Goal: Task Accomplishment & Management: Use online tool/utility

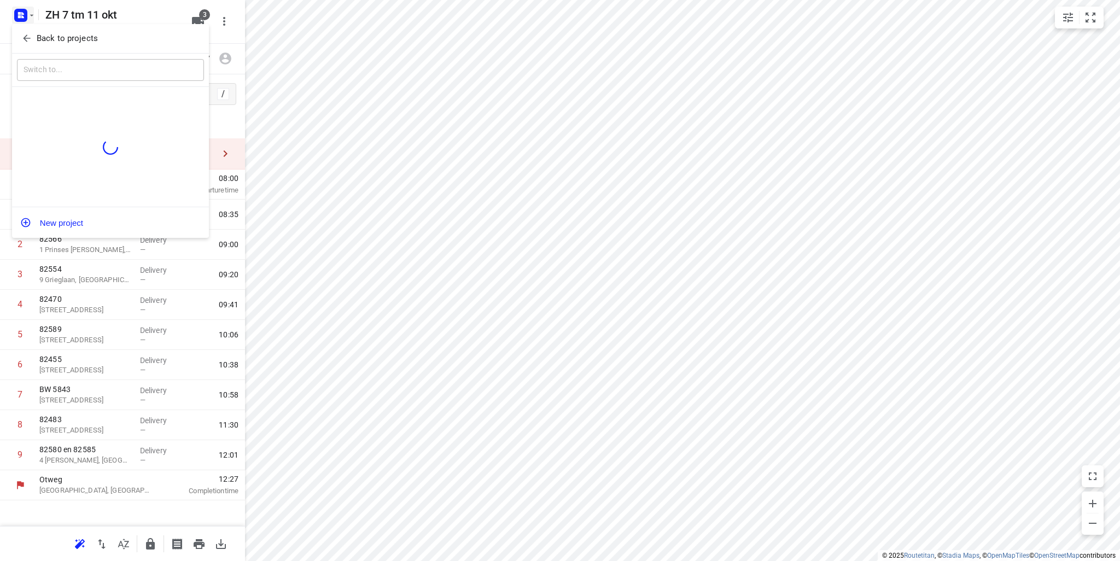
click at [43, 36] on p "Back to projects" at bounding box center [67, 38] width 61 height 13
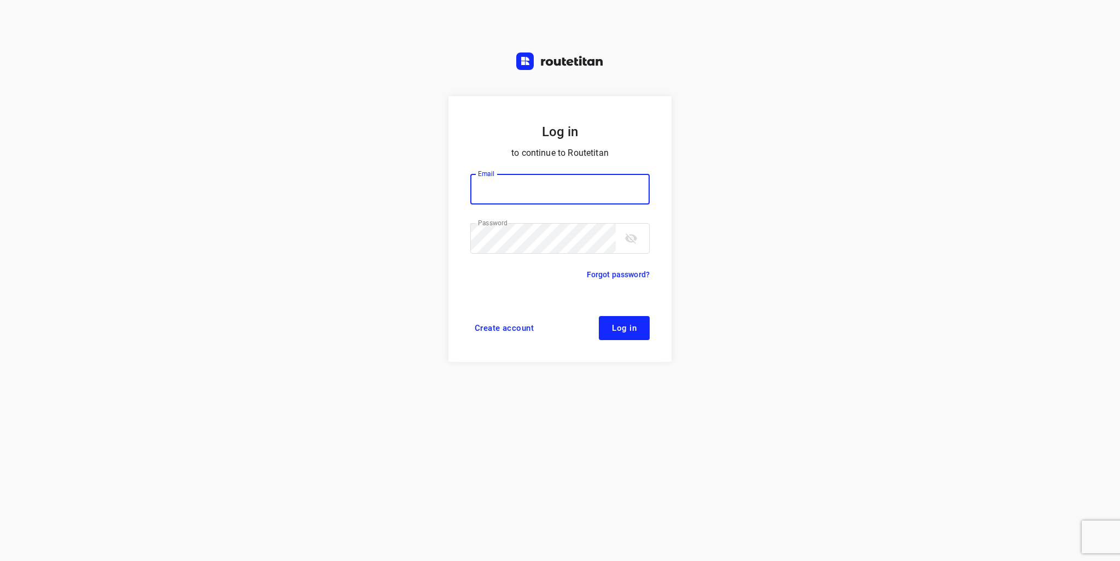
type input "info@tasboomkwekerij.nl"
click at [642, 334] on button "Log in" at bounding box center [624, 328] width 51 height 24
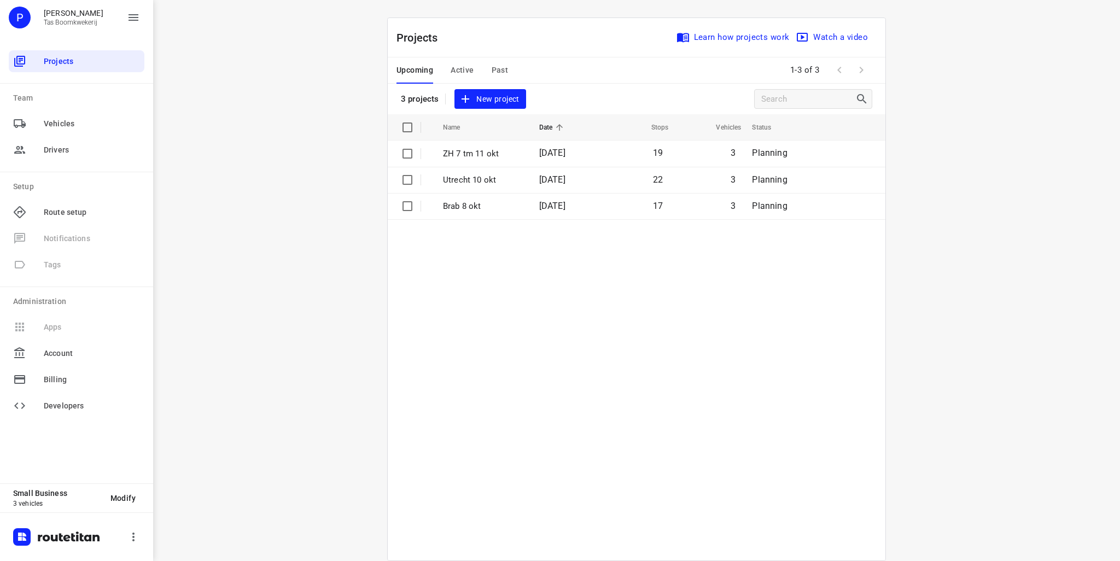
click at [511, 105] on span "New project" at bounding box center [490, 99] width 58 height 14
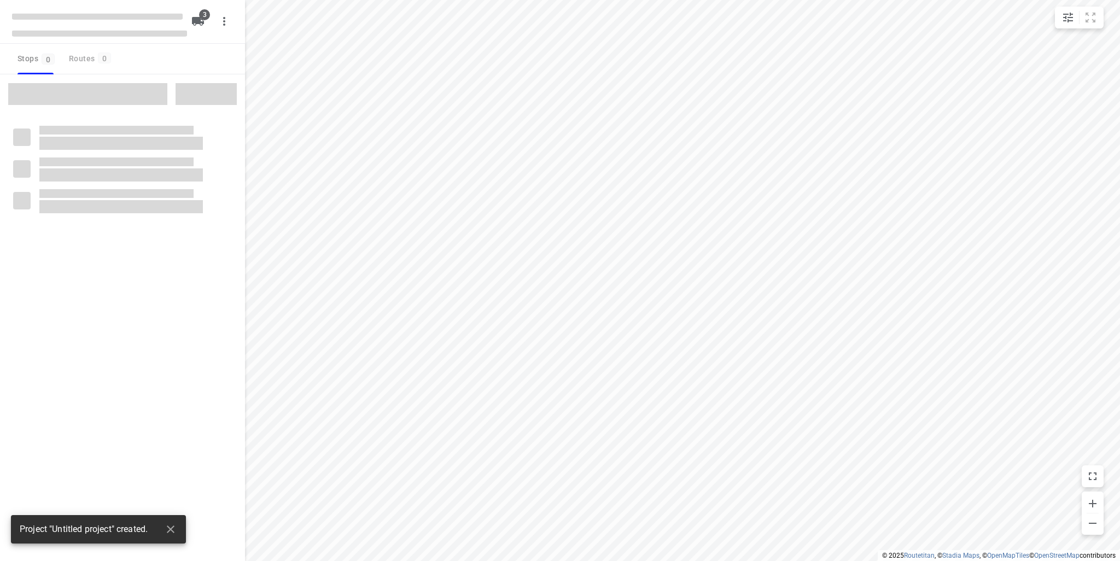
type input "distance"
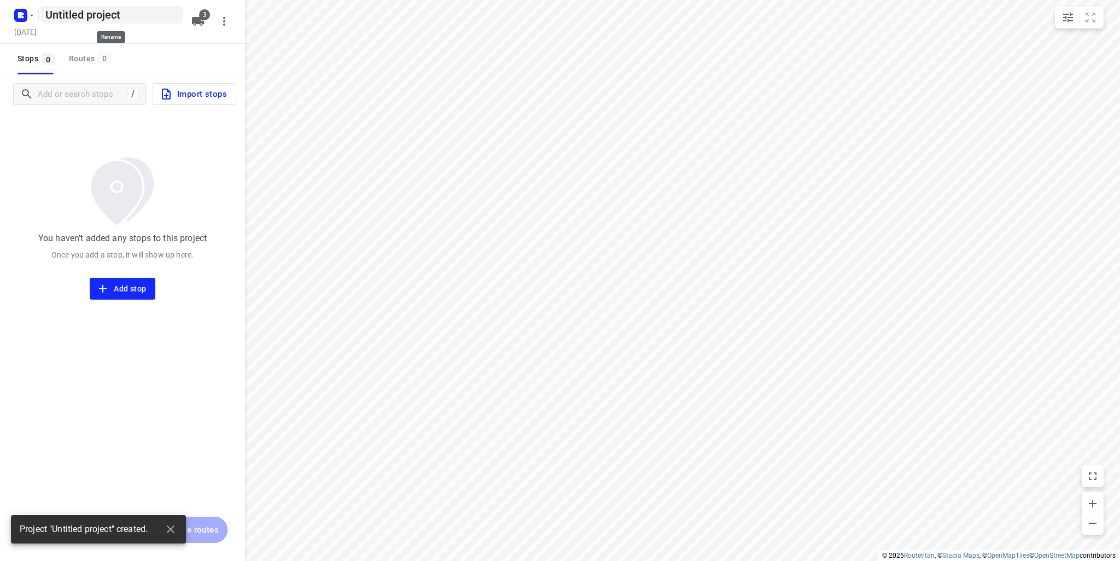
click at [113, 14] on h5 "Untitled project" at bounding box center [112, 14] width 142 height 17
drag, startPoint x: 132, startPoint y: 17, endPoint x: 0, endPoint y: -15, distance: 136.1
click at [0, 0] on html "i © 2025 Routetitan , © Stadia Maps , © OpenMapTiles © OpenStreetMap contributo…" at bounding box center [560, 280] width 1120 height 561
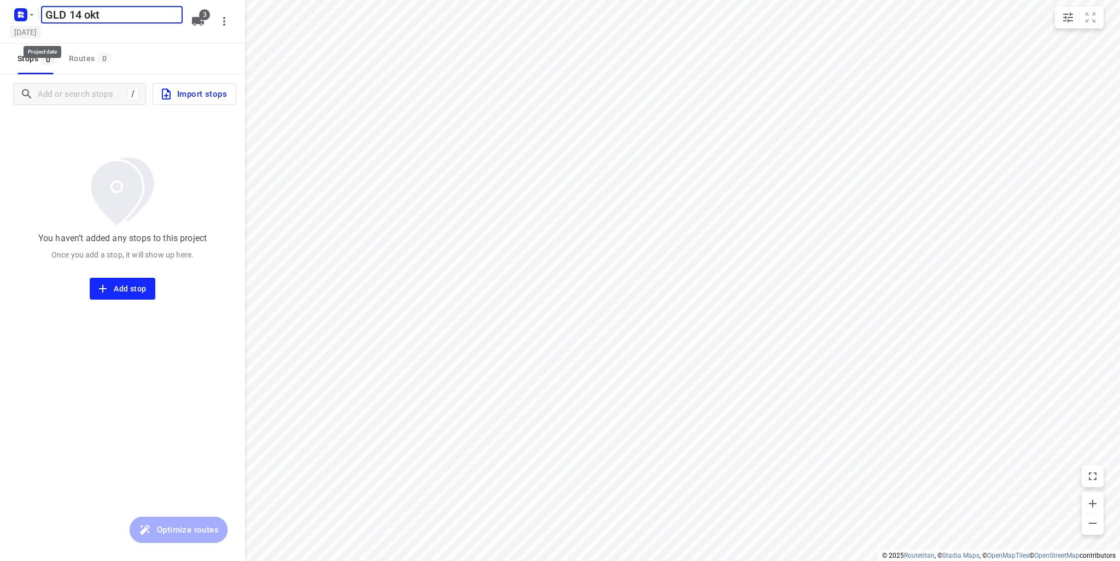
type input "GLD 14 okt"
click at [41, 38] on h5 "Thursday, Oct 09" at bounding box center [25, 32] width 31 height 13
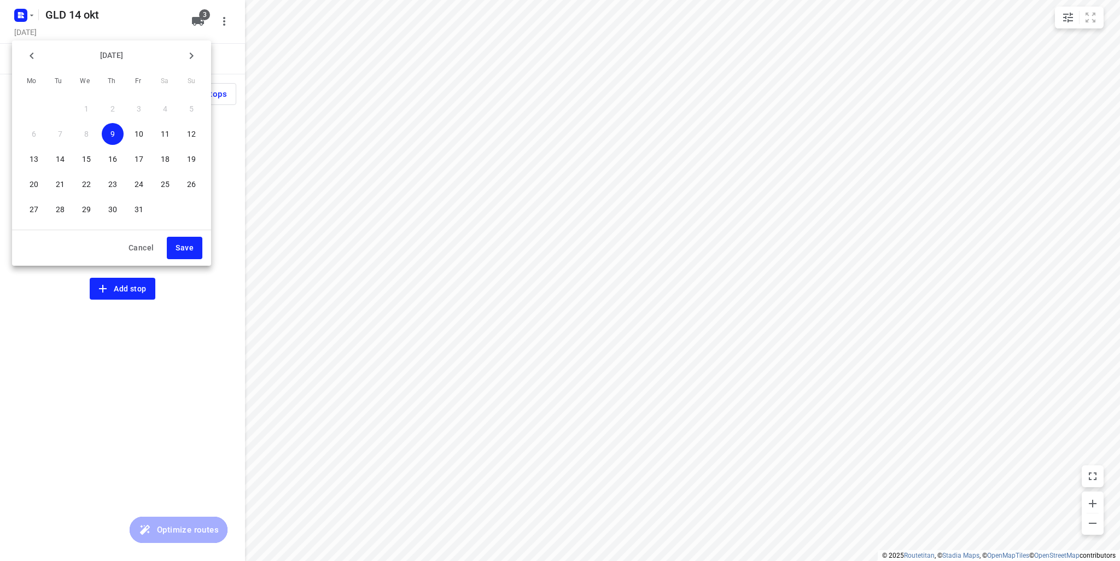
click at [66, 157] on span "14" at bounding box center [60, 159] width 22 height 11
click at [183, 245] on span "Save" at bounding box center [184, 248] width 18 height 14
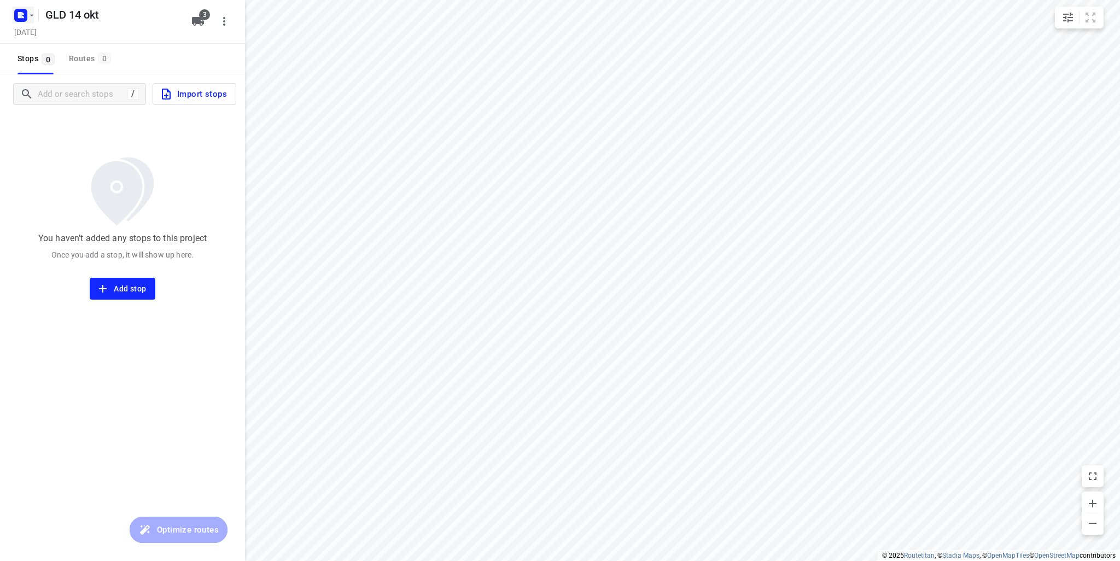
click at [33, 15] on icon "button" at bounding box center [31, 15] width 9 height 9
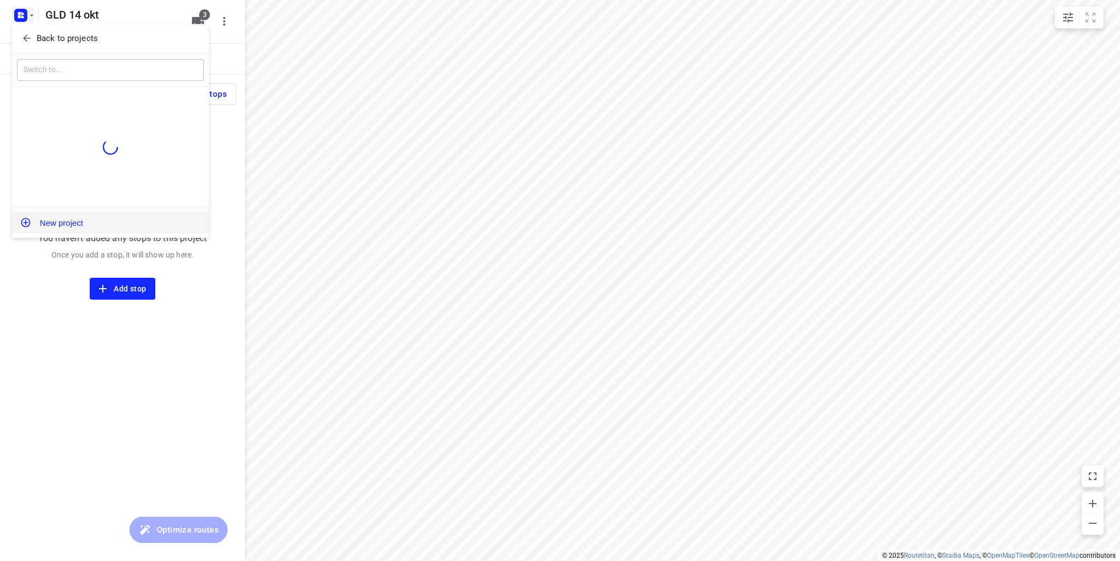
click at [65, 222] on button "New project" at bounding box center [110, 223] width 197 height 22
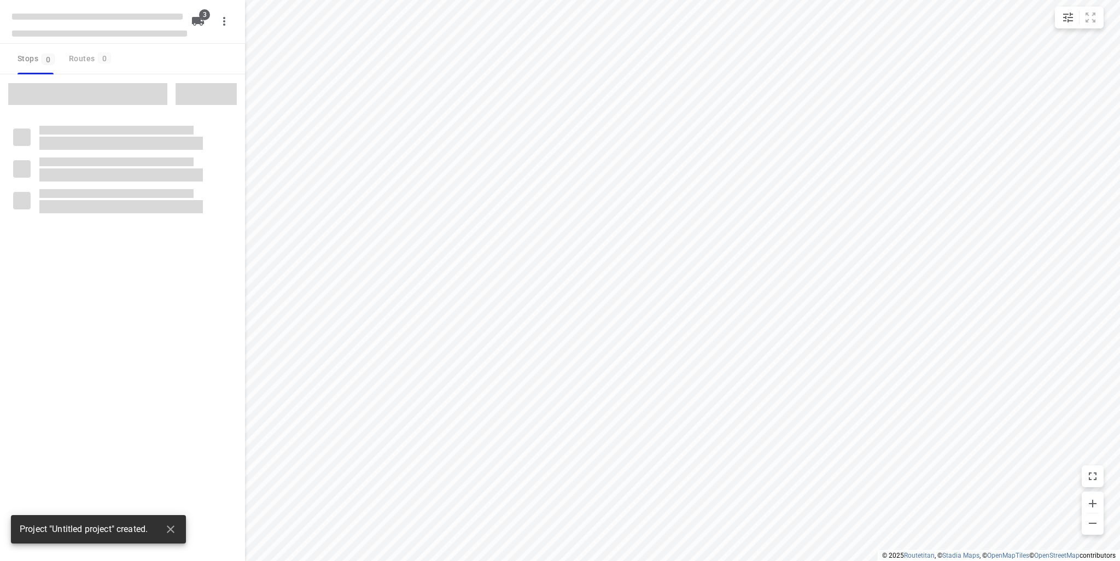
type input "distance"
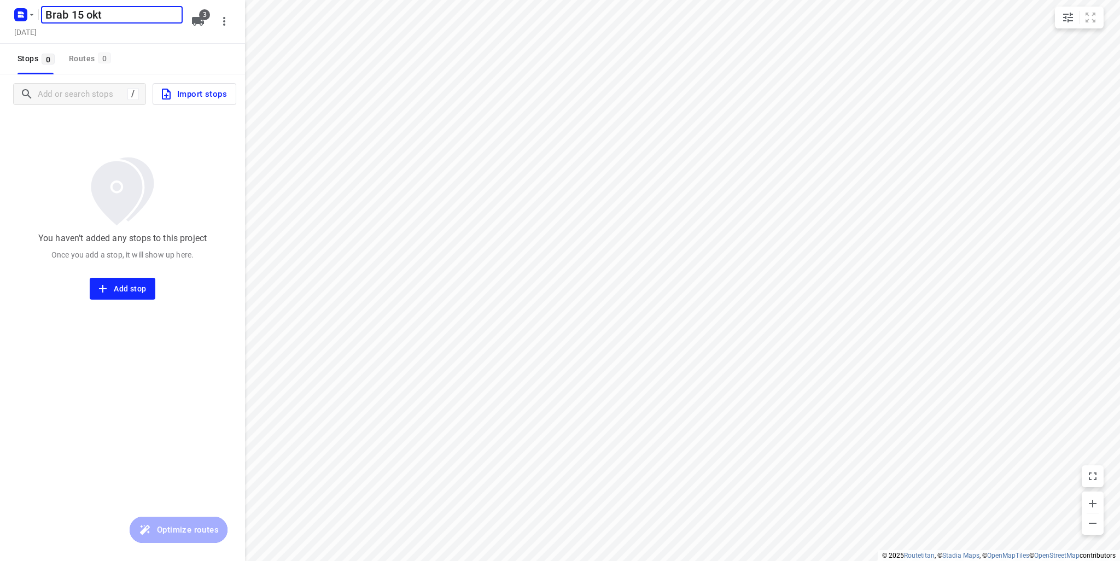
type input "Brab 15 okt"
click at [34, 16] on icon "button" at bounding box center [31, 15] width 9 height 9
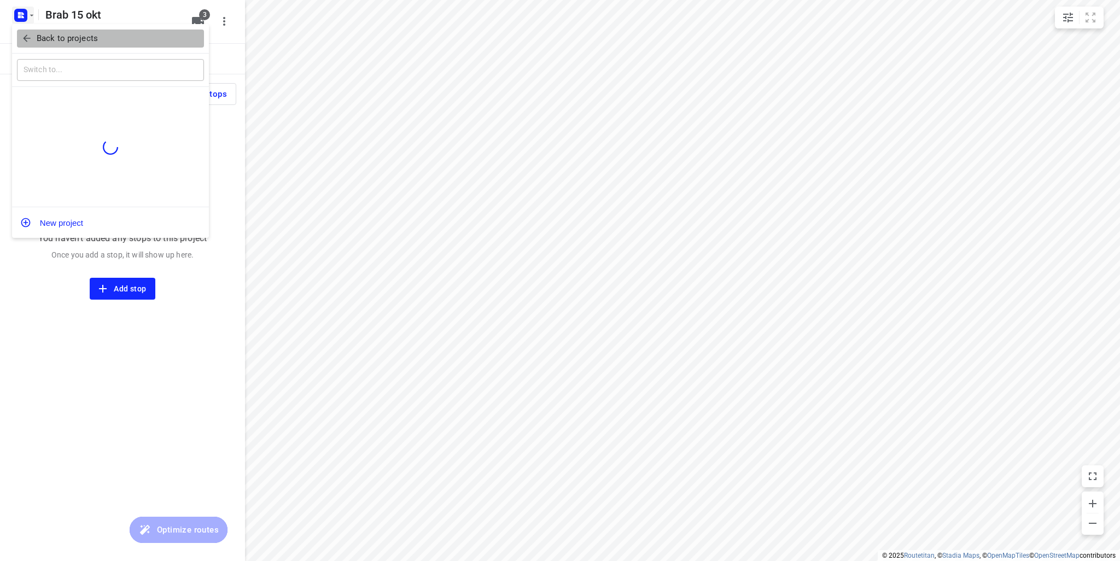
click at [28, 36] on icon "button" at bounding box center [26, 38] width 11 height 11
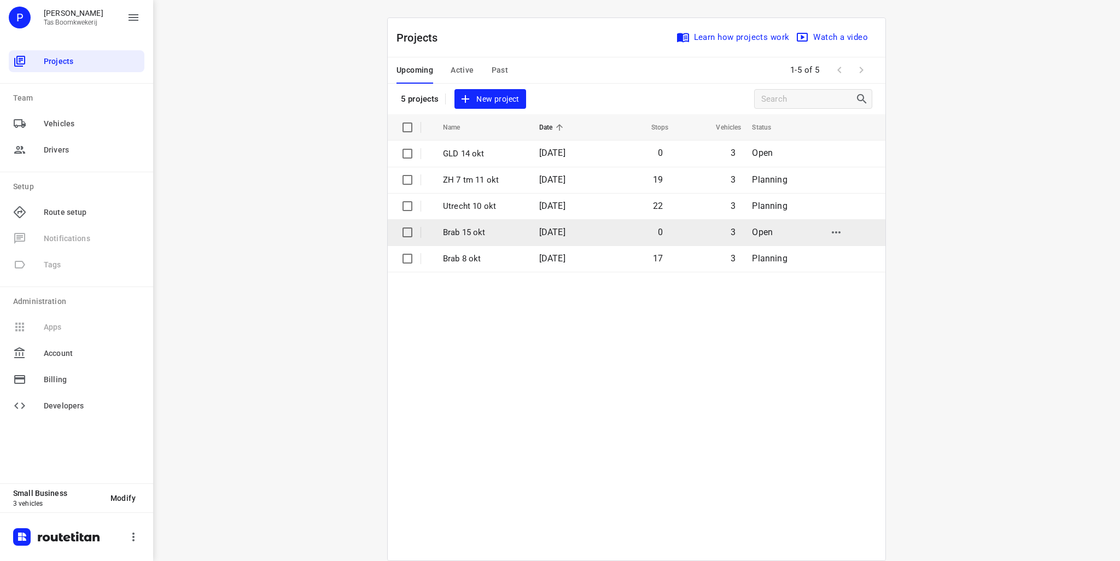
click at [461, 239] on td "Brab 15 okt" at bounding box center [481, 232] width 98 height 26
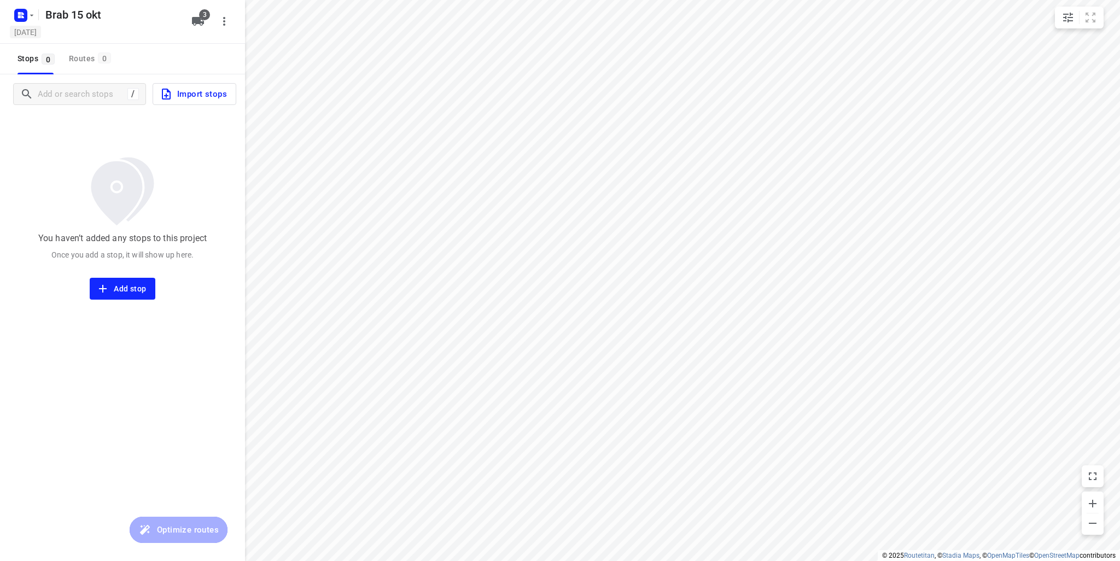
click at [41, 38] on h5 "Thursday, Oct 09" at bounding box center [25, 32] width 31 height 13
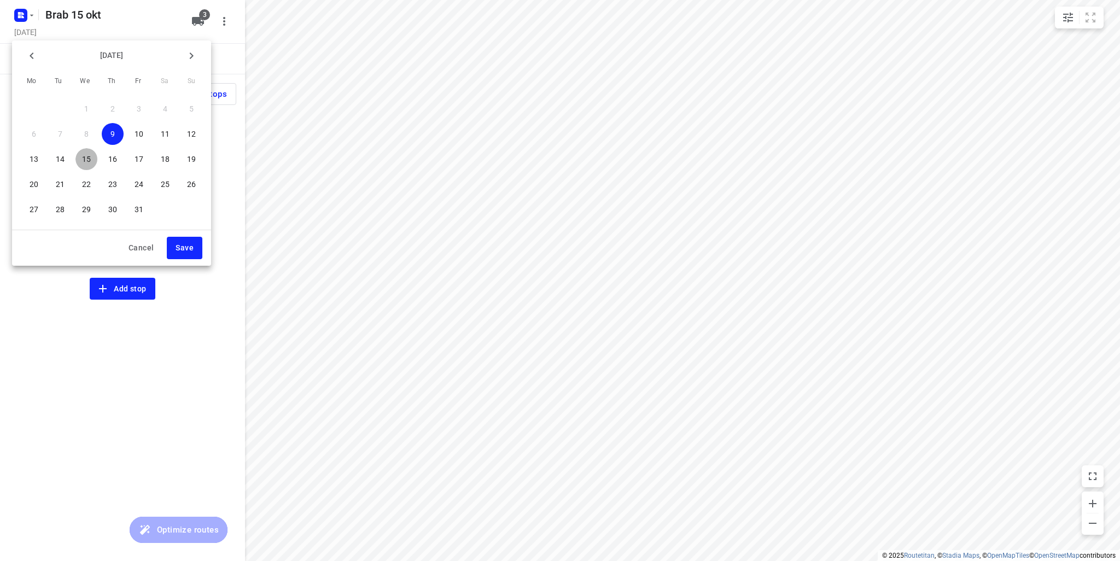
click at [87, 160] on p "15" at bounding box center [86, 159] width 9 height 11
click at [179, 241] on span "Save" at bounding box center [184, 248] width 18 height 14
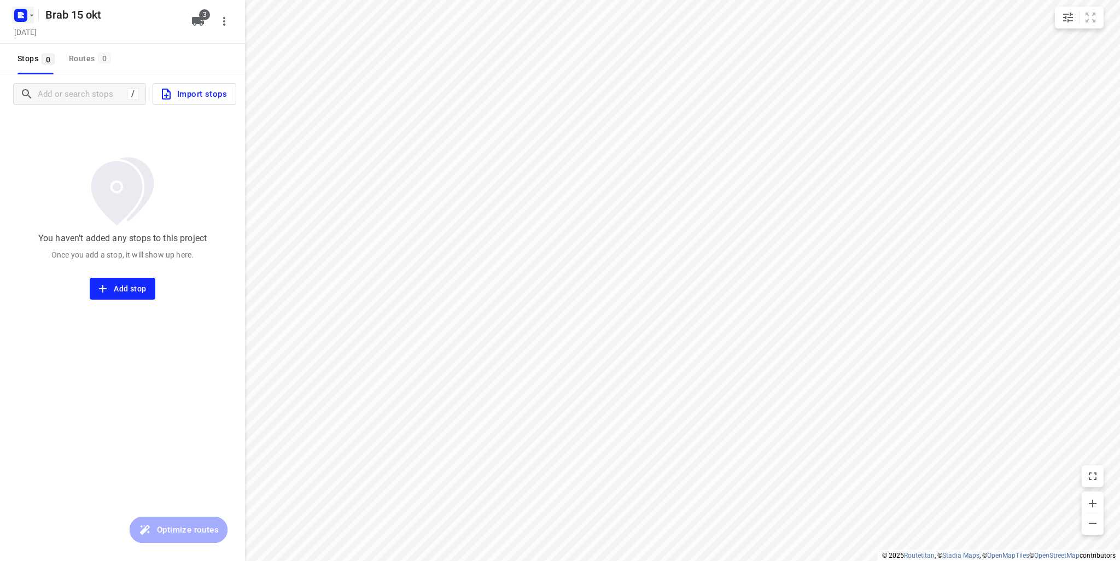
click at [30, 16] on icon "button" at bounding box center [31, 15] width 9 height 9
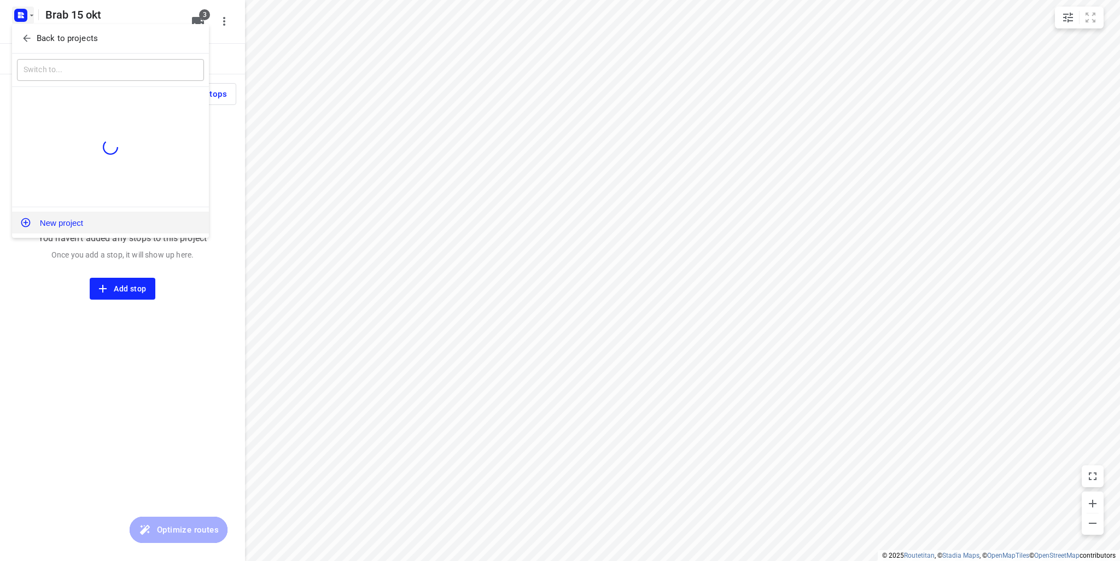
click at [66, 217] on button "New project" at bounding box center [110, 223] width 197 height 22
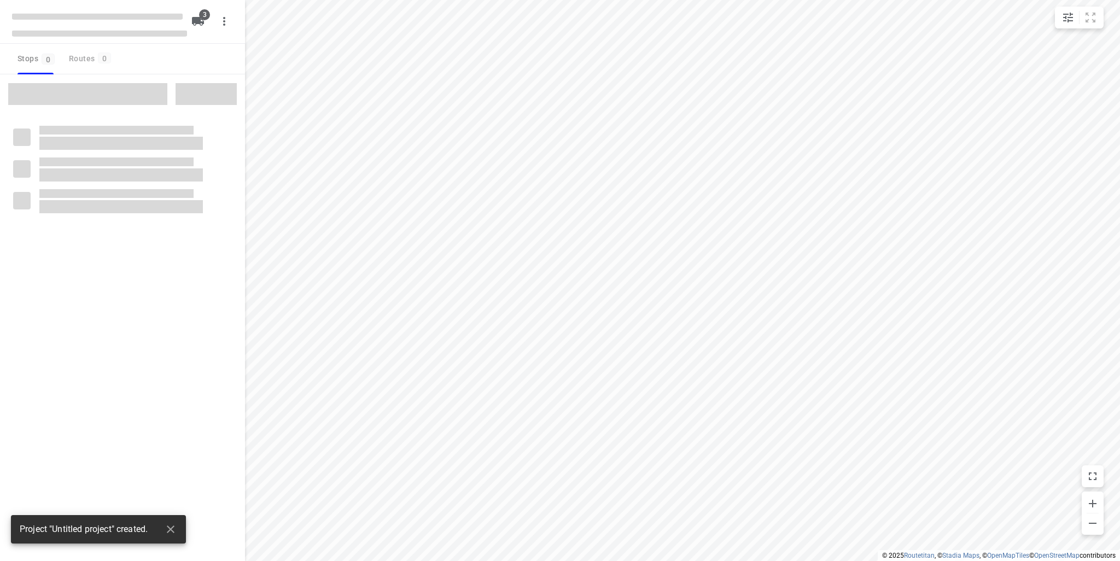
type input "distance"
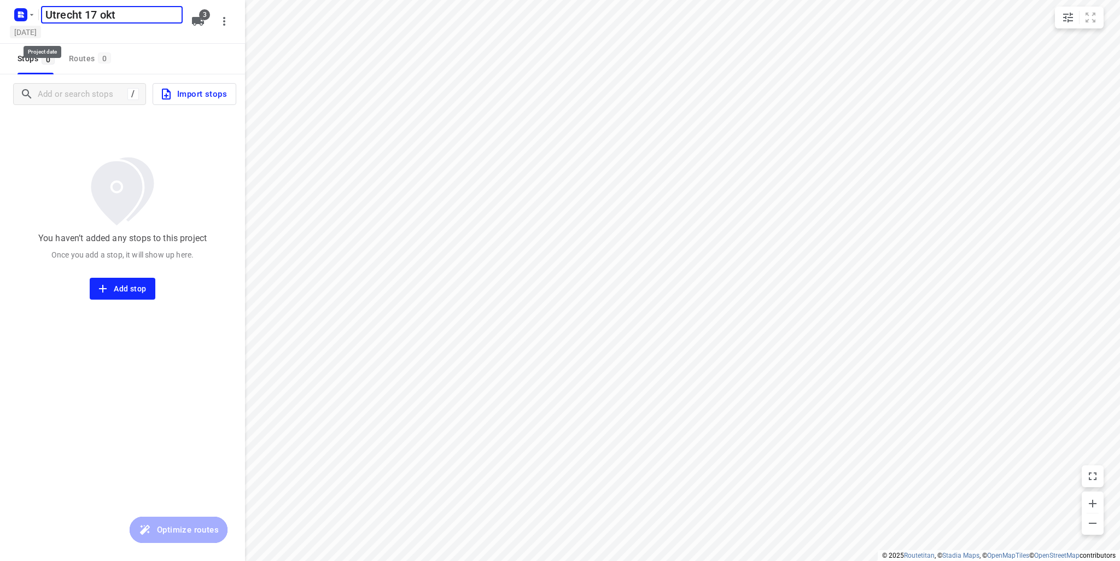
type input "Utrecht 17 okt"
click at [41, 33] on h5 "Thursday, Oct 09" at bounding box center [25, 32] width 31 height 13
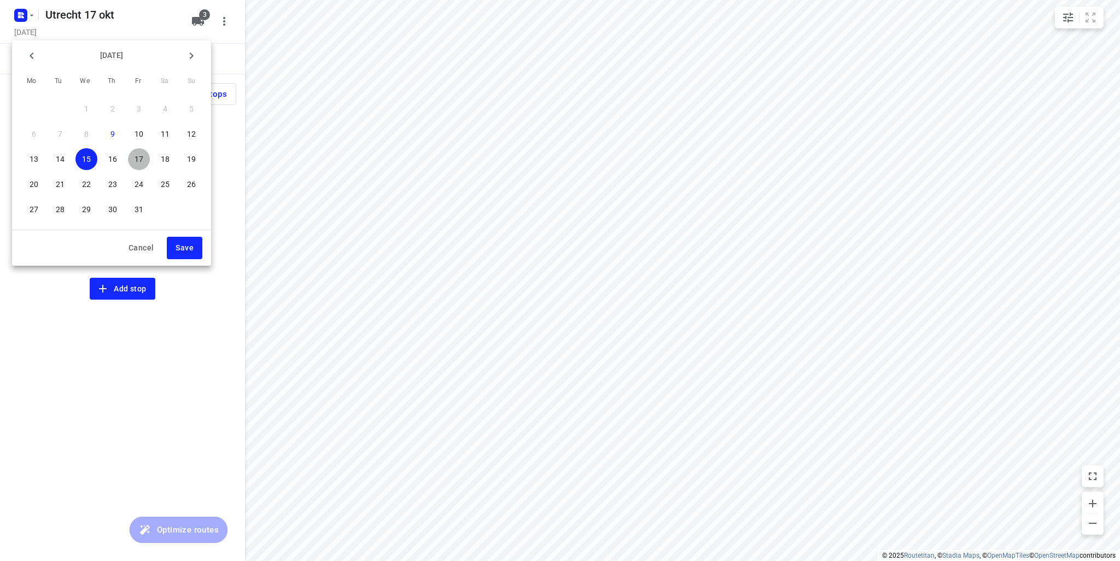
click at [141, 156] on p "17" at bounding box center [138, 159] width 9 height 11
click at [190, 243] on span "Save" at bounding box center [184, 248] width 18 height 14
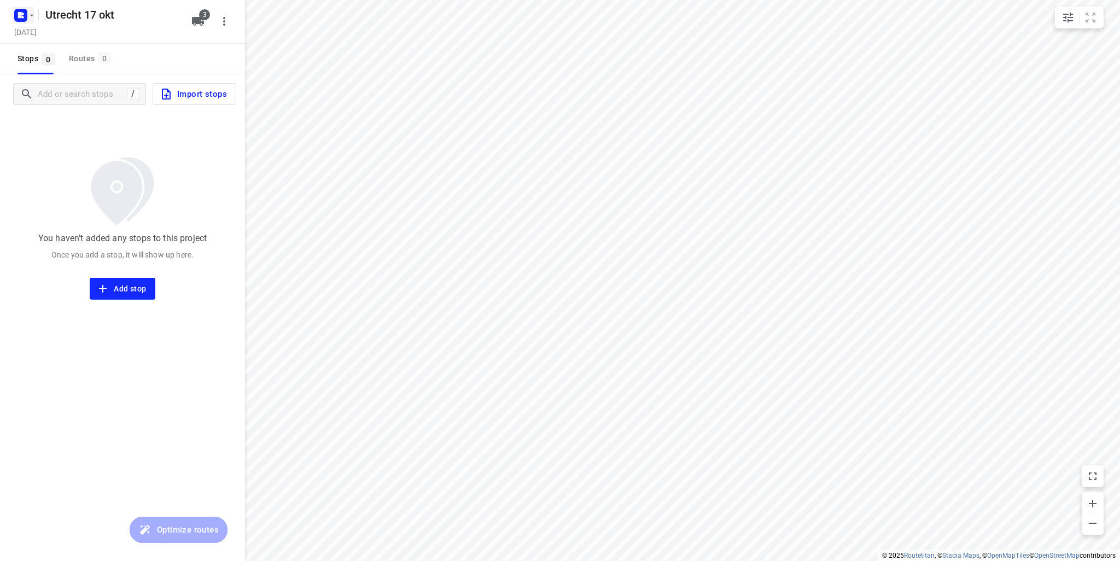
click at [35, 18] on icon "button" at bounding box center [31, 15] width 9 height 9
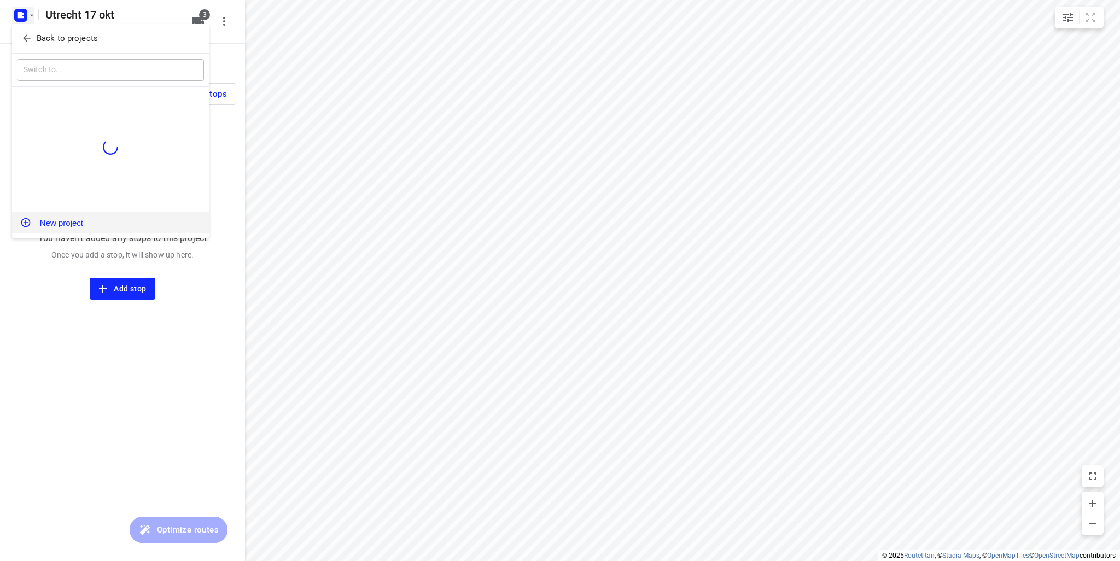
click at [63, 215] on button "New project" at bounding box center [110, 223] width 197 height 22
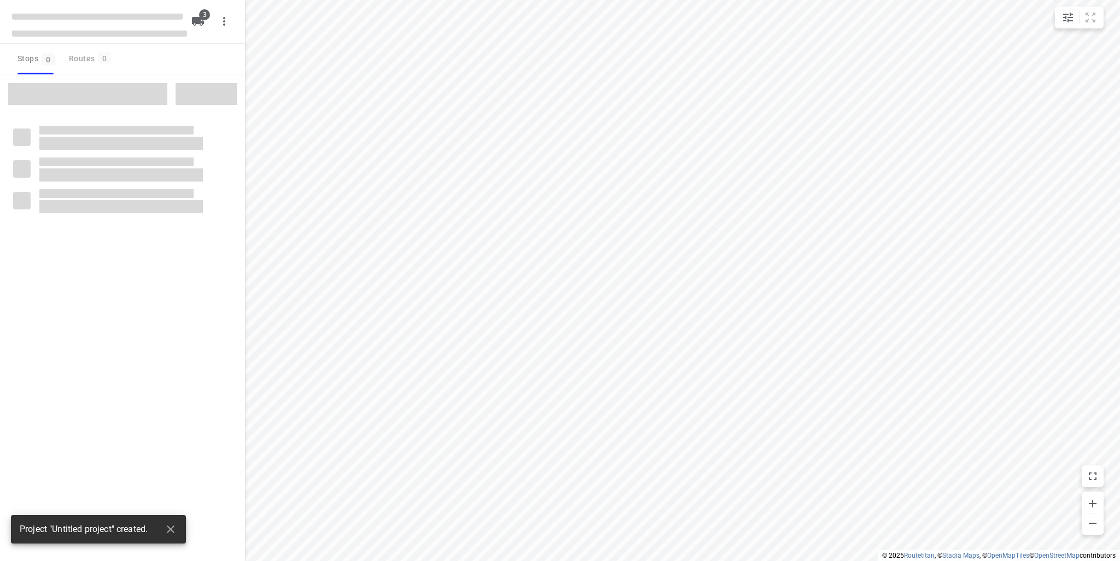
type input "distance"
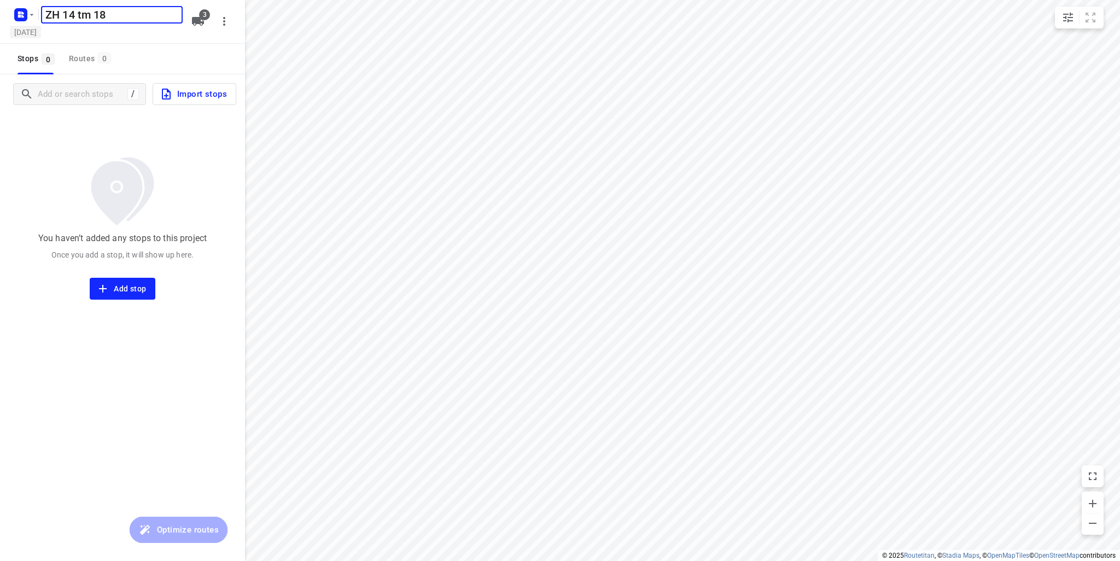
type input "ZH 14 tm 18"
click at [41, 34] on h5 "Thursday, Oct 09" at bounding box center [25, 32] width 31 height 13
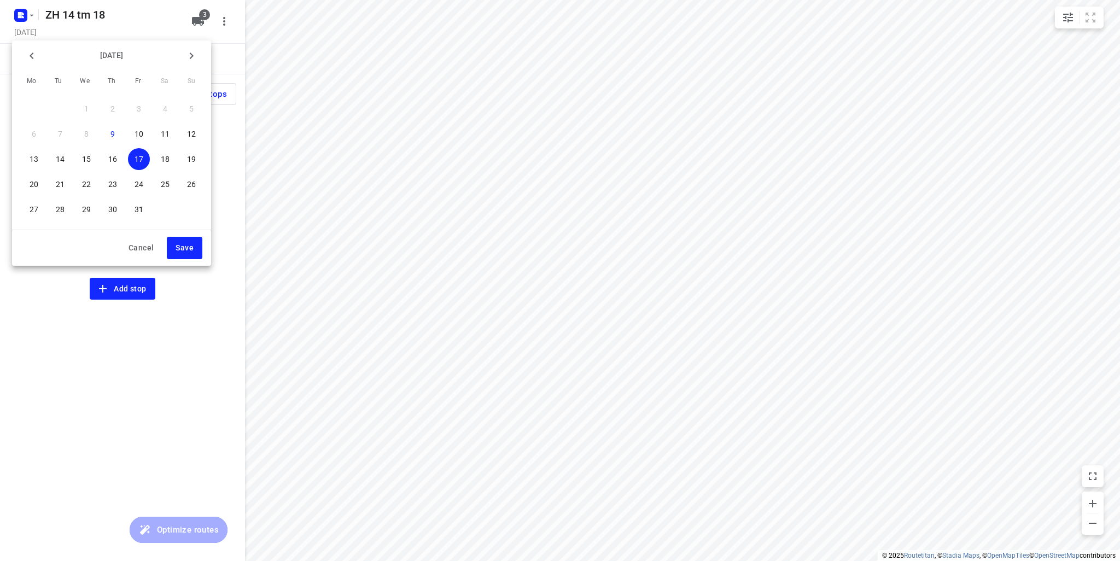
click at [159, 160] on span "18" at bounding box center [165, 159] width 22 height 11
click at [186, 245] on span "Save" at bounding box center [184, 248] width 18 height 14
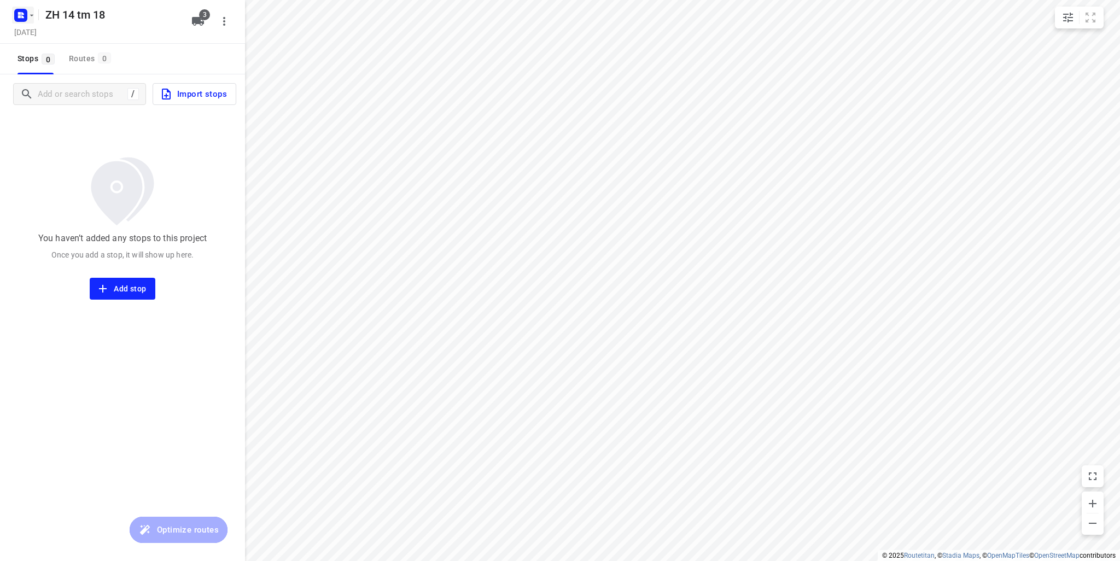
click at [32, 18] on icon "button" at bounding box center [31, 15] width 9 height 9
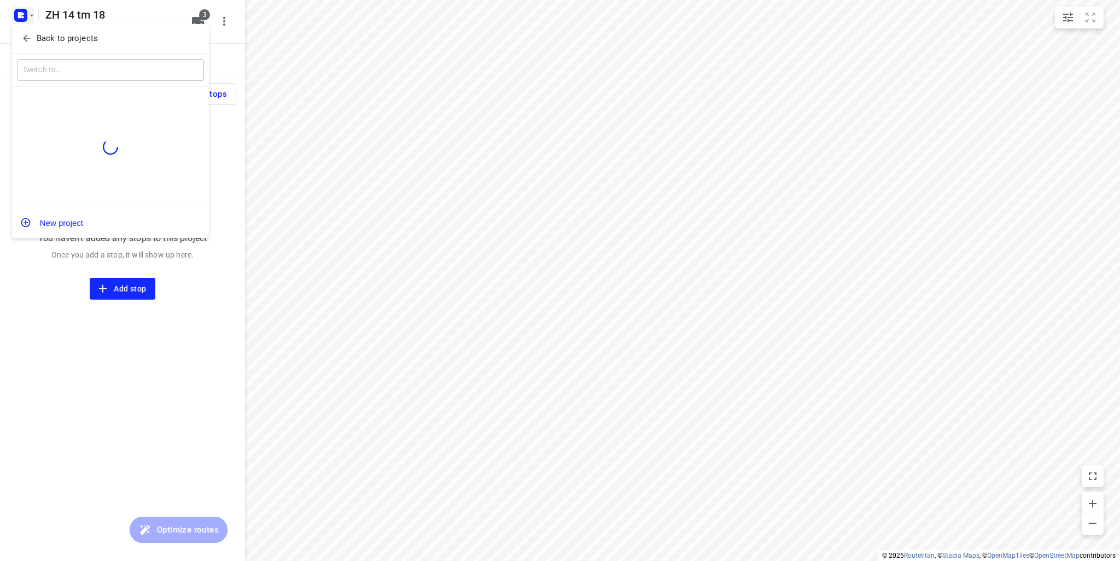
click at [55, 40] on p "Back to projects" at bounding box center [67, 38] width 61 height 13
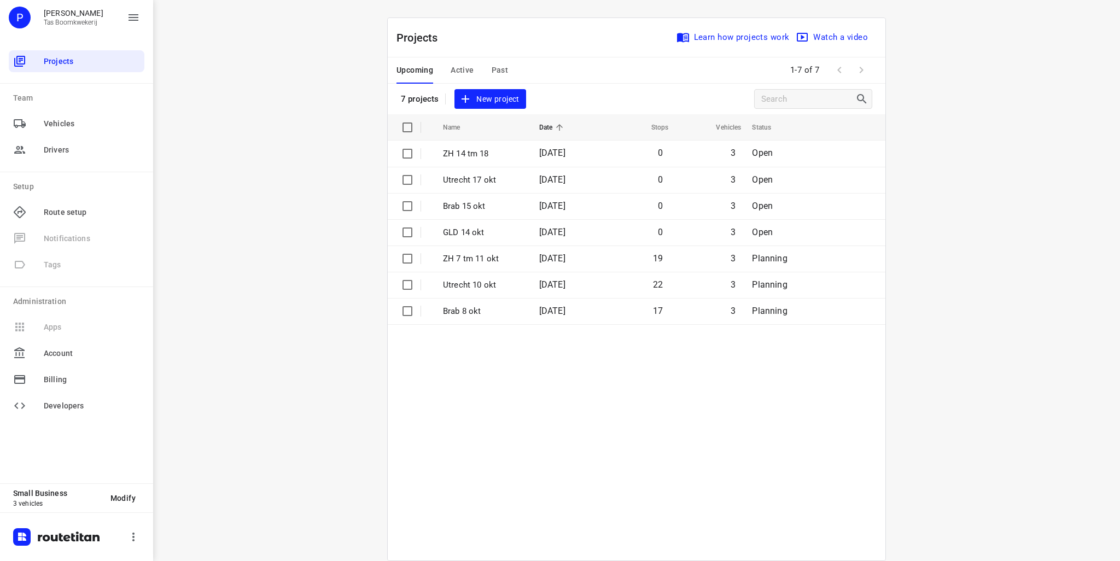
click at [274, 201] on div "i © 2025 Routetitan , © Stadia Maps , © OpenMapTiles © OpenStreetMap contributo…" at bounding box center [636, 280] width 967 height 561
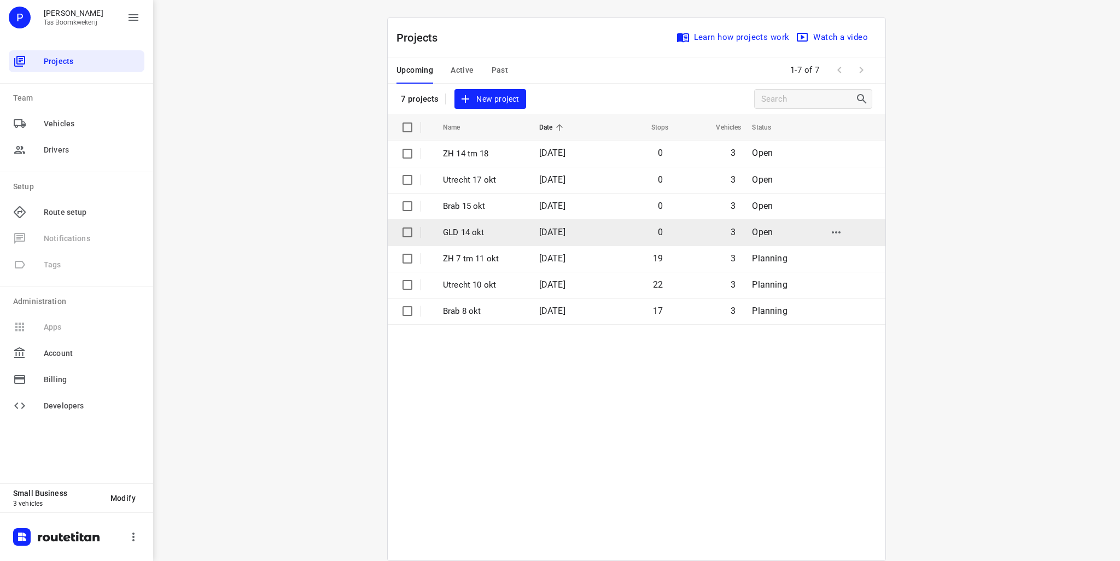
click at [482, 226] on p "GLD 14 okt" at bounding box center [483, 232] width 80 height 13
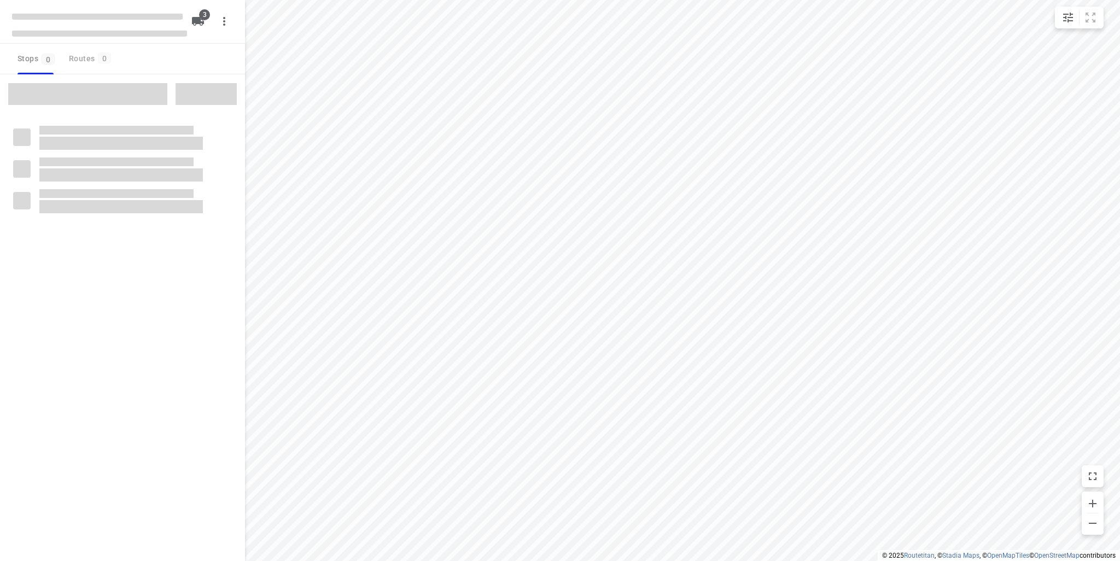
type input "distance"
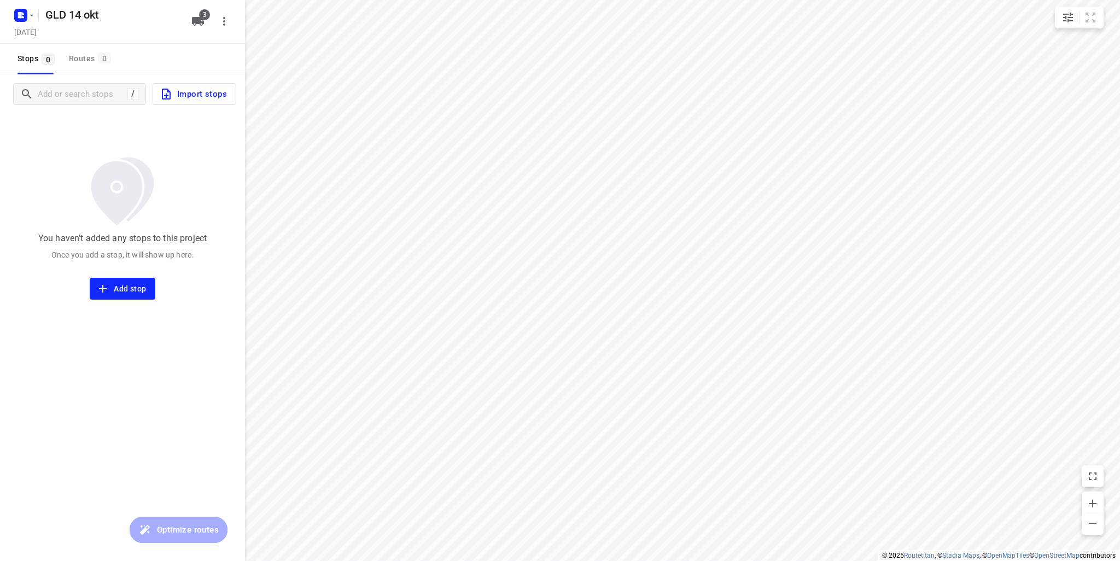
click at [177, 96] on span "Import stops" at bounding box center [193, 94] width 67 height 14
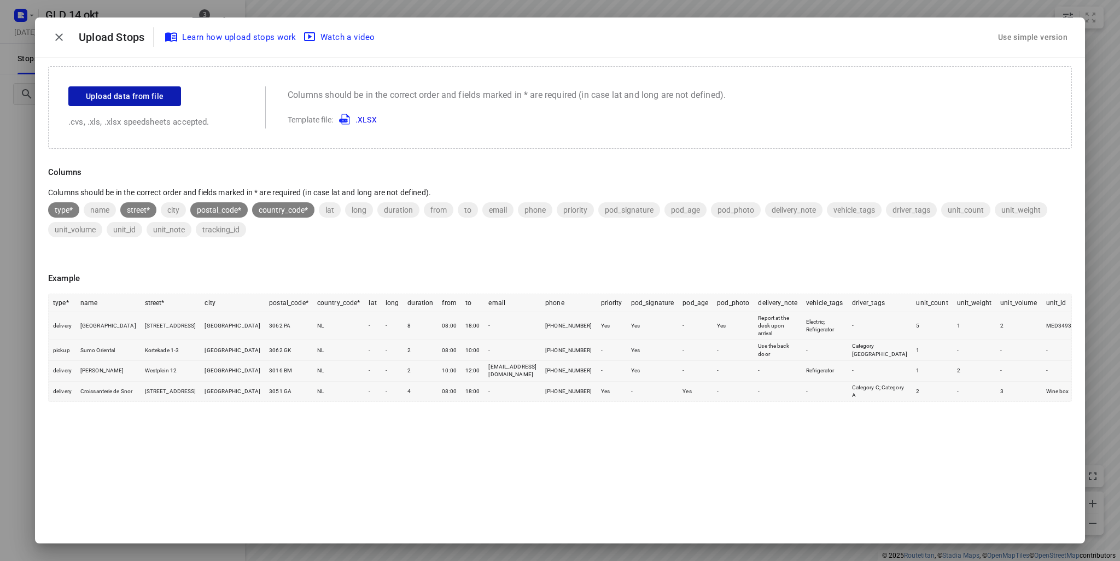
click at [122, 95] on span "Upload data from file" at bounding box center [125, 97] width 78 height 14
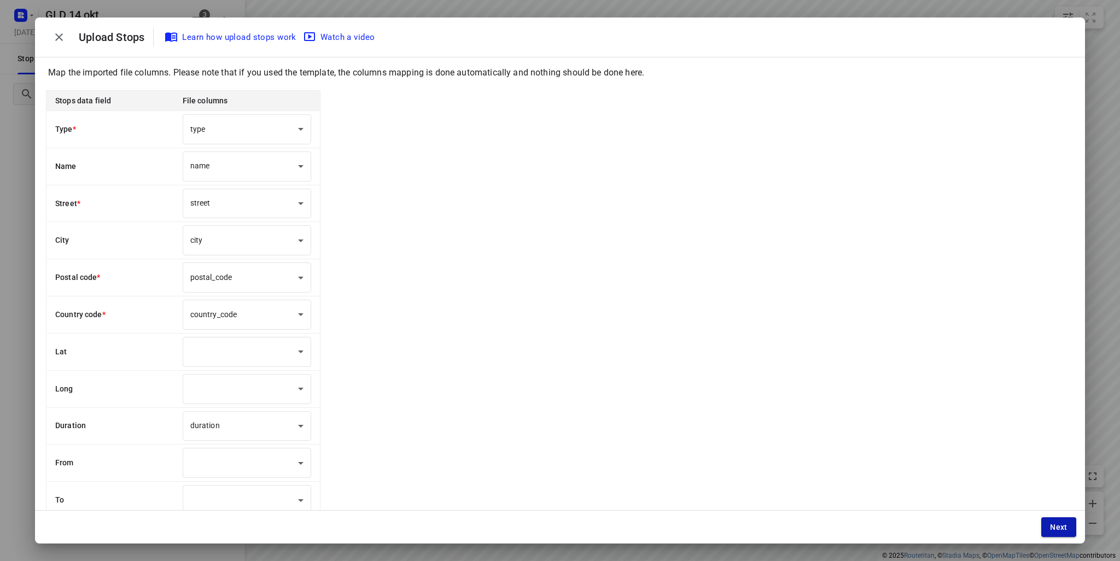
click at [1060, 528] on span "Next" at bounding box center [1058, 527] width 17 height 9
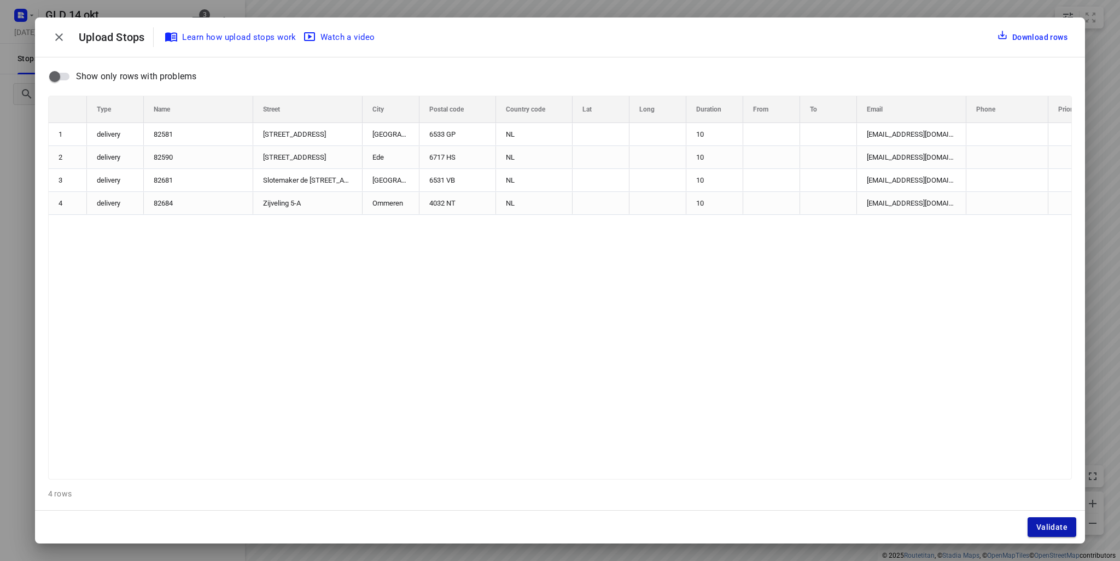
click at [1060, 526] on span "Validate" at bounding box center [1051, 527] width 31 height 9
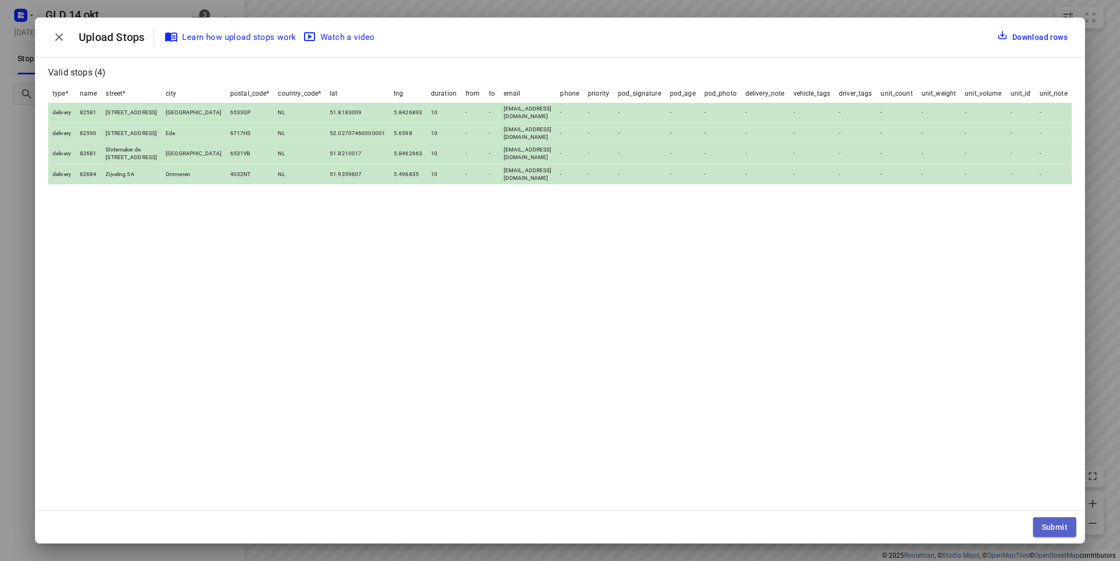
click at [1058, 526] on span "Submit" at bounding box center [1054, 527] width 26 height 9
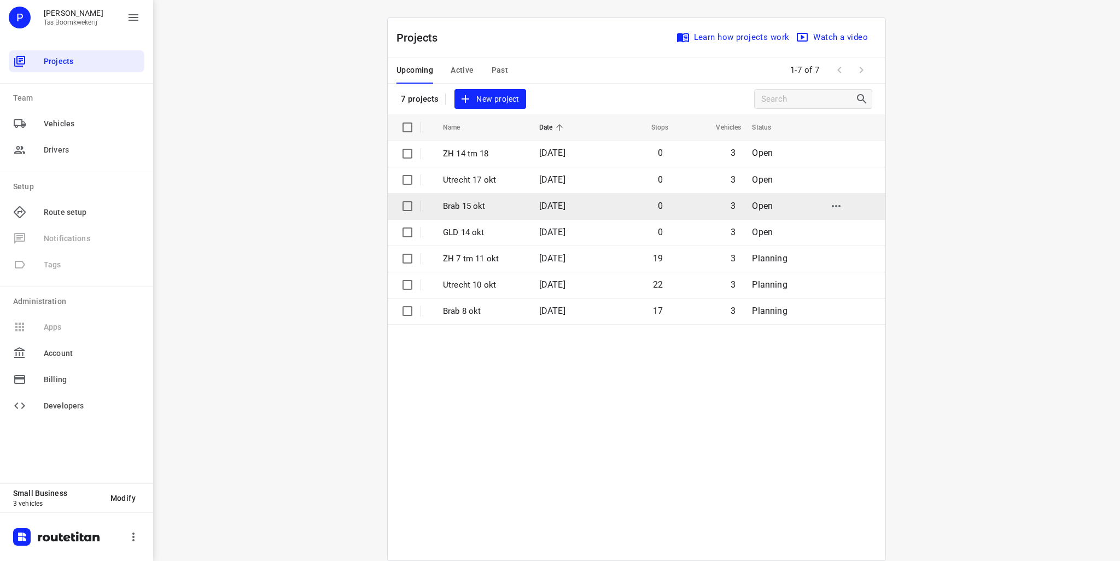
click at [459, 204] on p "Brab 15 okt" at bounding box center [483, 206] width 80 height 13
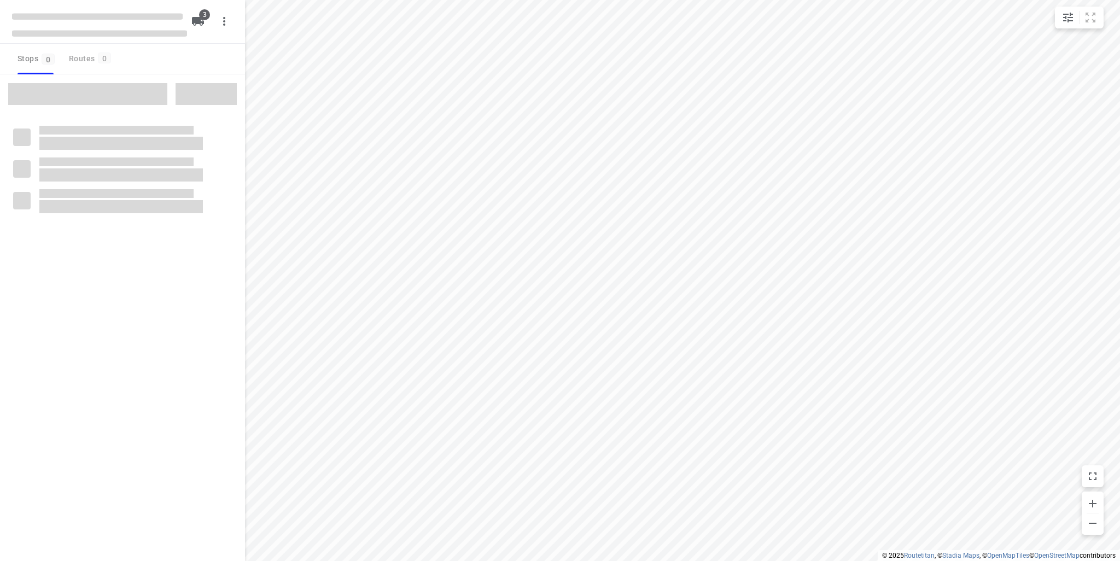
type input "distance"
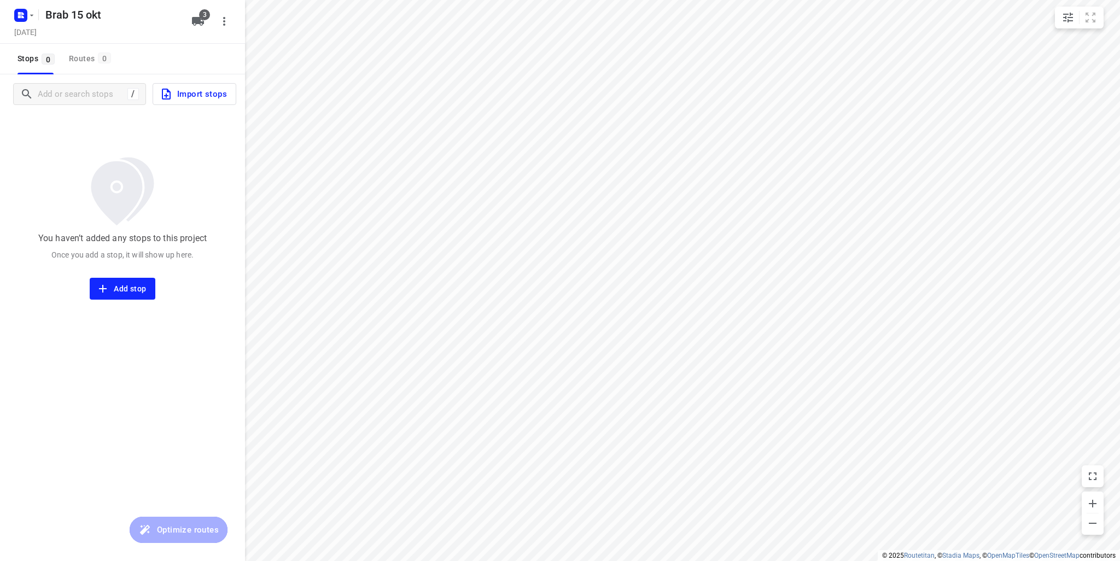
click at [204, 96] on span "Import stops" at bounding box center [193, 94] width 67 height 14
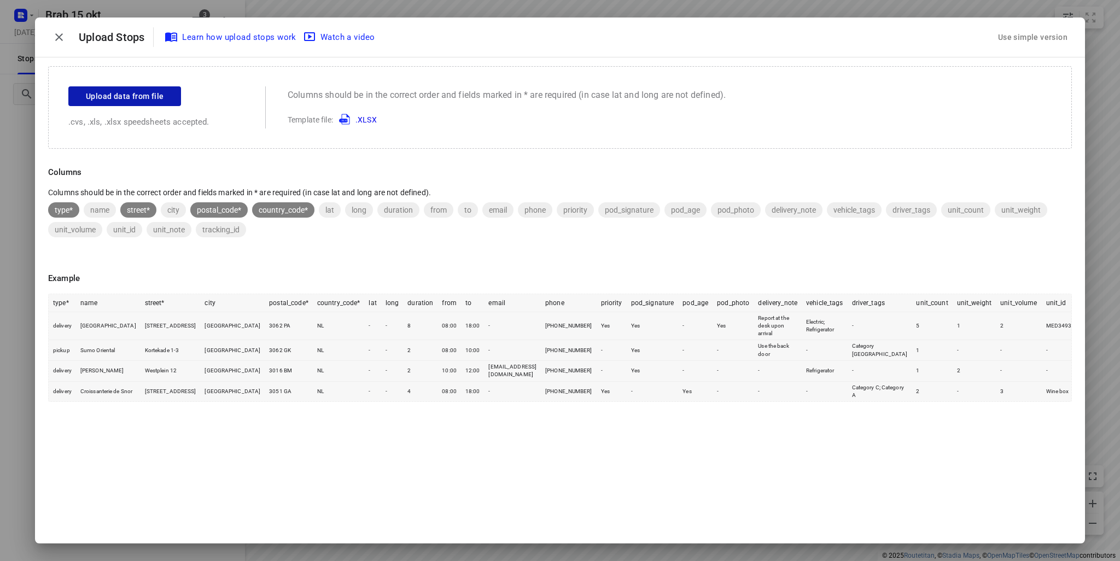
click at [160, 101] on span "Upload data from file" at bounding box center [125, 97] width 78 height 14
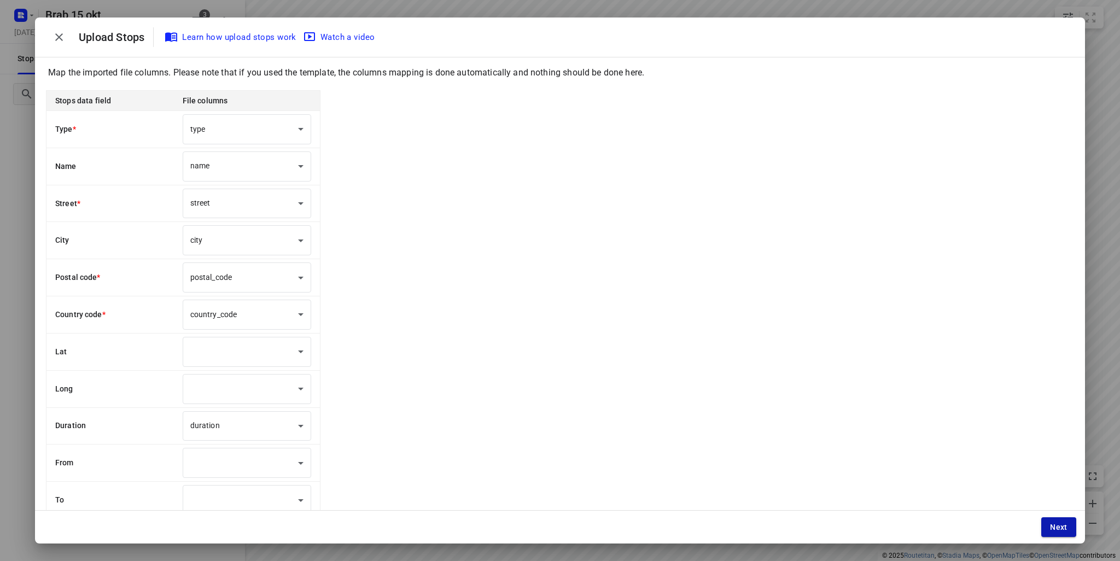
click at [1071, 521] on button "Next" at bounding box center [1058, 527] width 35 height 20
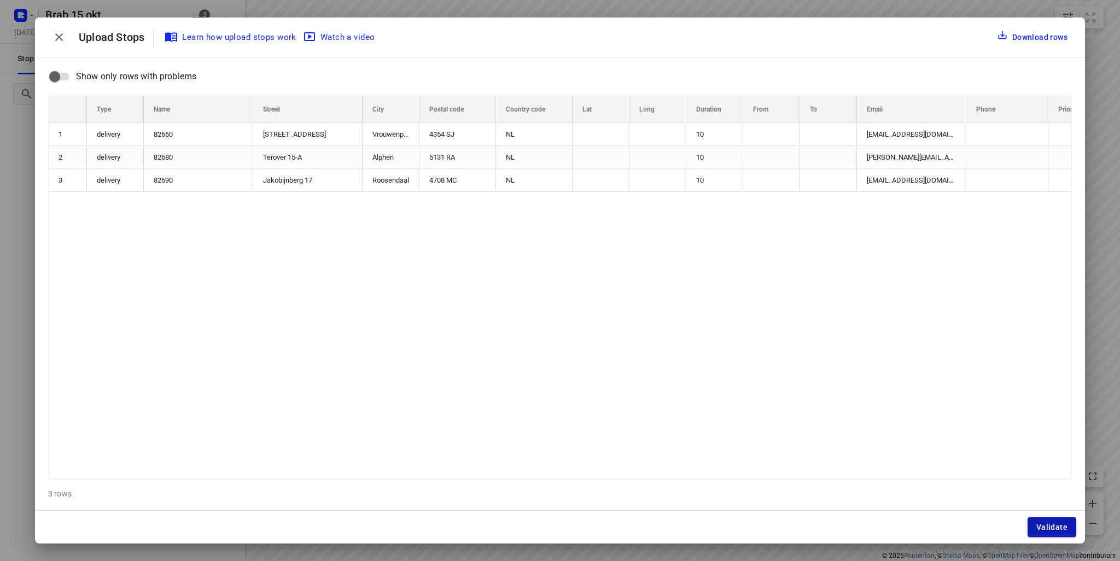
click at [1055, 524] on span "Validate" at bounding box center [1051, 527] width 31 height 9
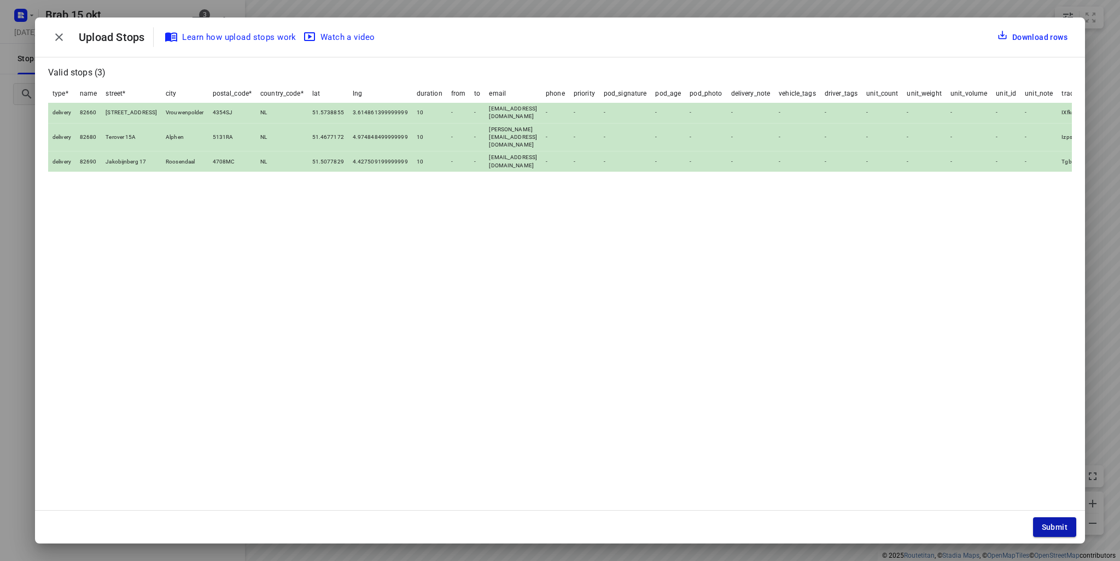
click at [1056, 524] on span "Submit" at bounding box center [1054, 527] width 26 height 9
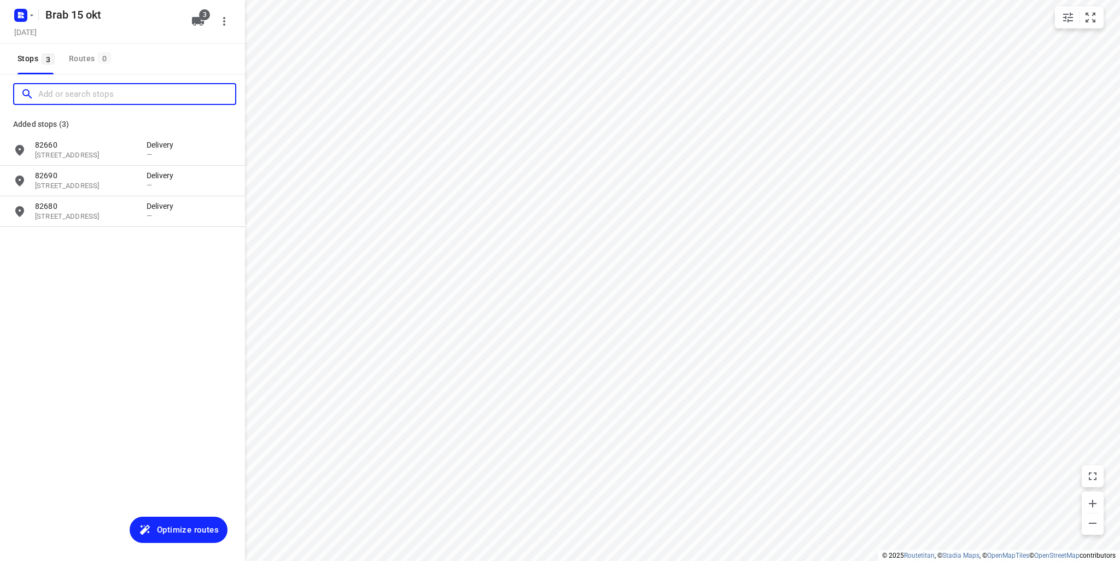
click at [96, 96] on input "Add or search stops" at bounding box center [136, 94] width 197 height 17
paste input "EGELDONKSTRAAT 4"
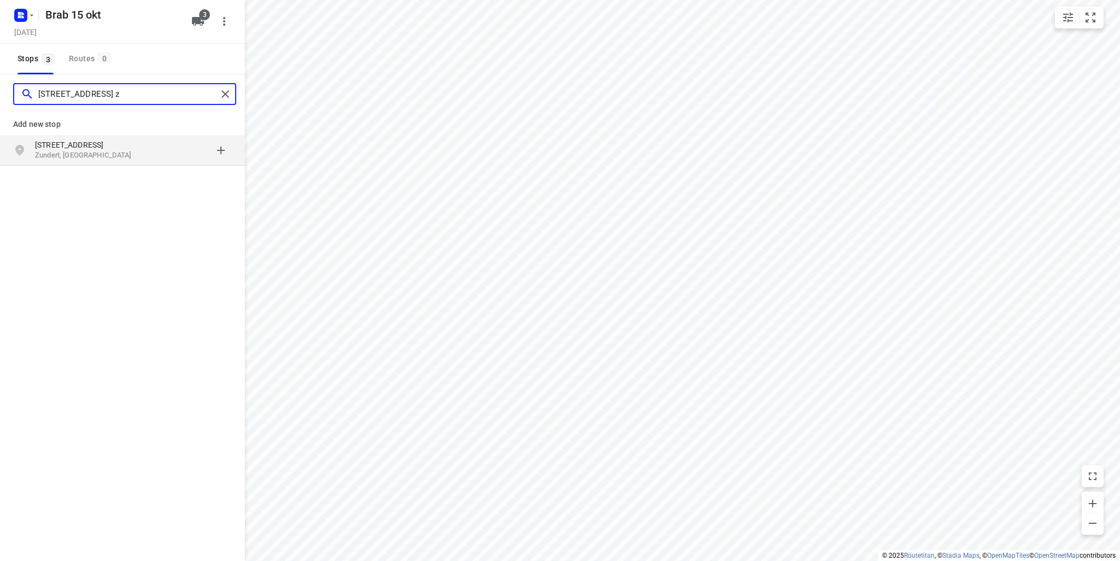
type input "EGELDONKSTRAAT 4 z"
click at [119, 149] on p "Egeldonkstraat 4" at bounding box center [85, 144] width 101 height 11
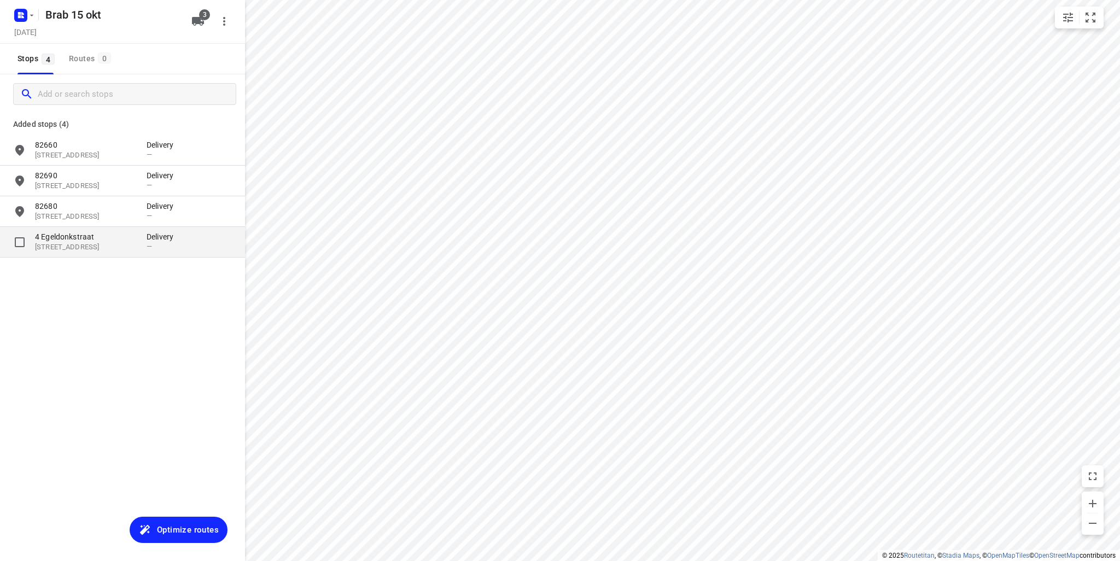
click at [87, 239] on p "4 Egeldonkstraat" at bounding box center [85, 236] width 101 height 11
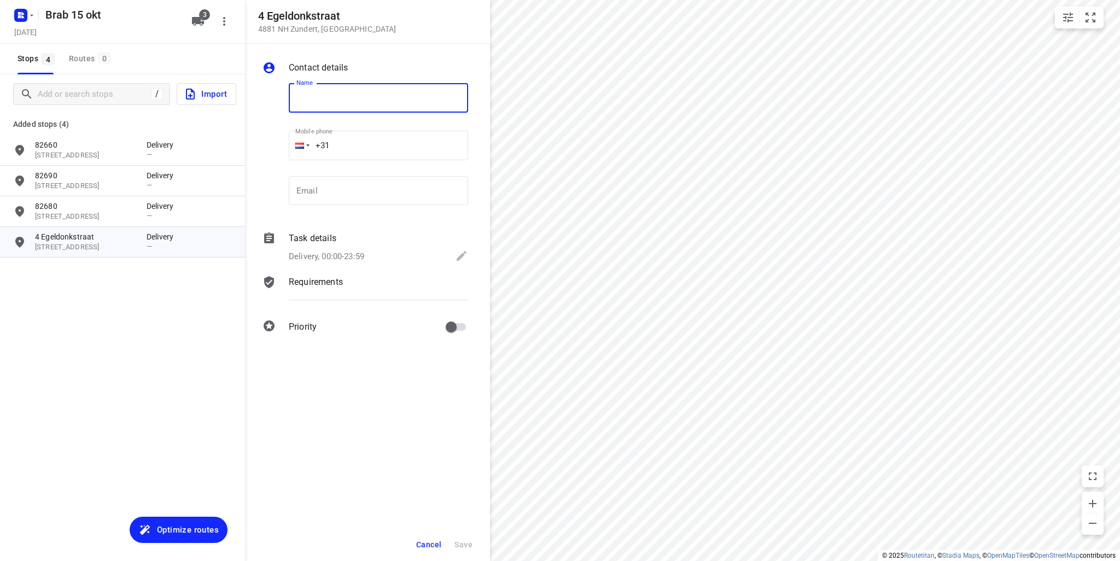
click at [317, 92] on input "text" at bounding box center [378, 98] width 179 height 30
type input "Nijhoff Ophalen"
click at [464, 546] on span "Save" at bounding box center [463, 544] width 18 height 9
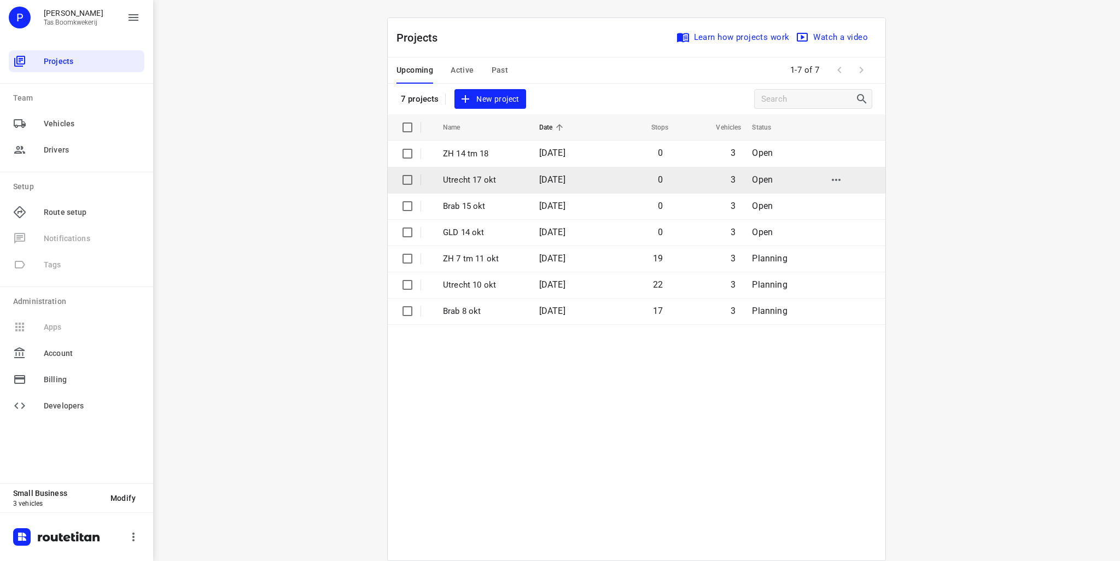
click at [483, 182] on p "Utrecht 17 okt" at bounding box center [483, 180] width 80 height 13
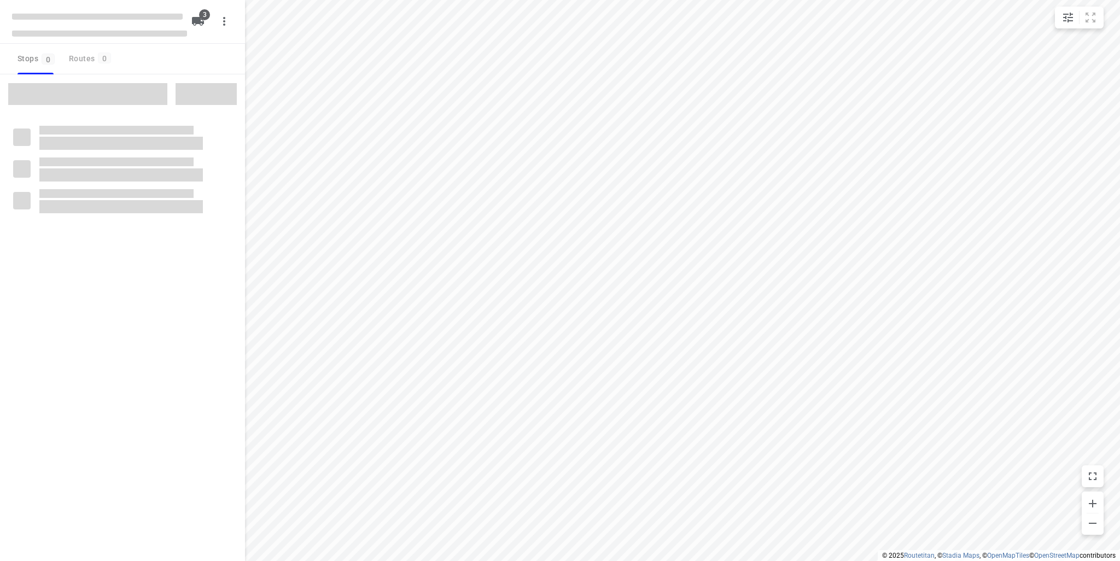
type input "distance"
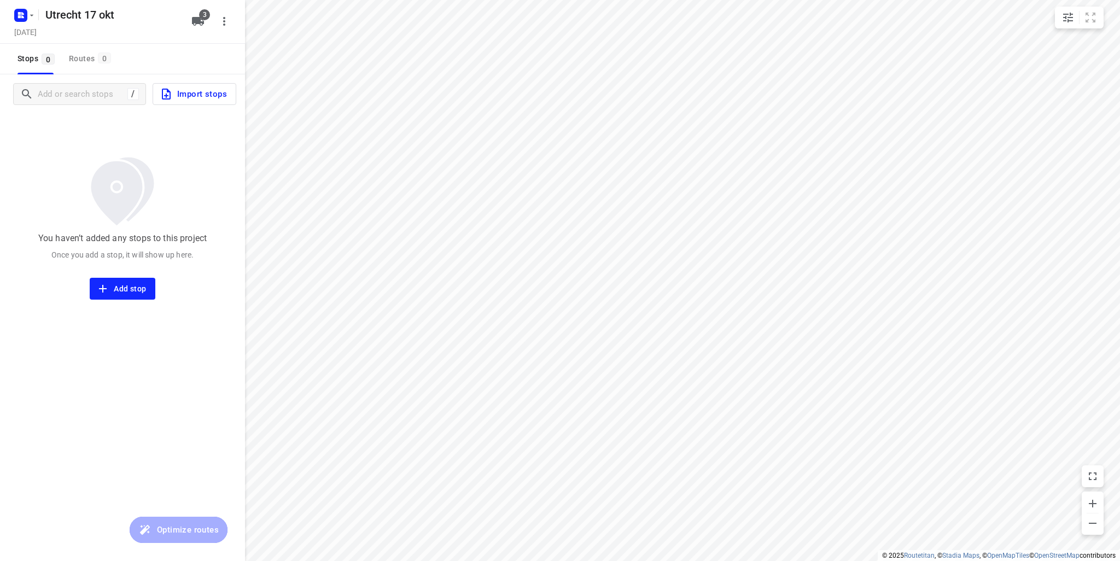
click at [208, 97] on span "Import stops" at bounding box center [193, 94] width 67 height 14
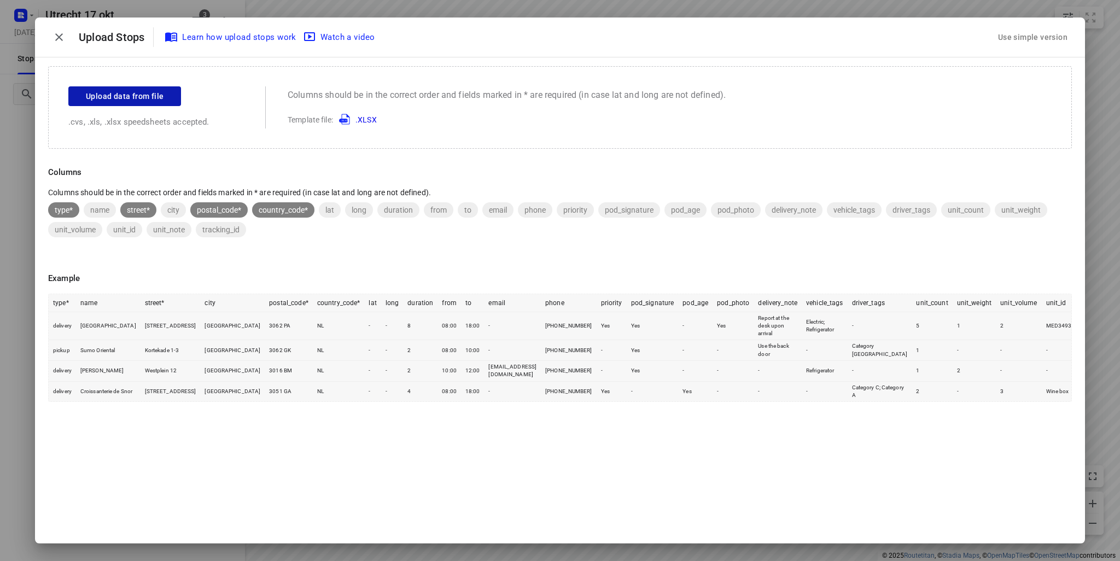
click at [150, 93] on span "Upload data from file" at bounding box center [125, 97] width 78 height 14
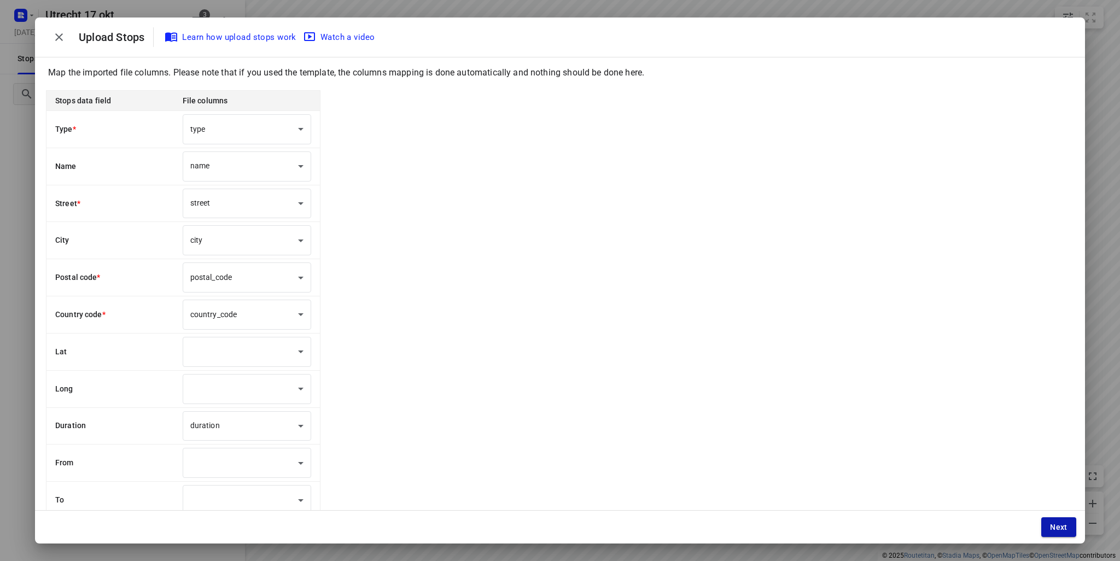
click at [1064, 528] on span "Next" at bounding box center [1058, 527] width 17 height 9
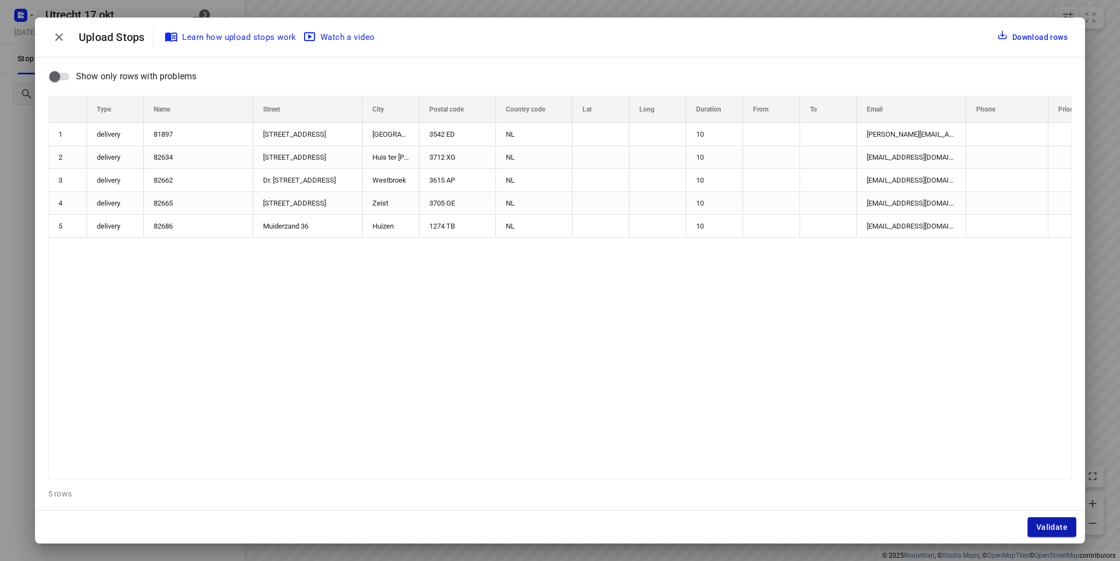
click at [1061, 521] on button "Validate" at bounding box center [1051, 527] width 49 height 20
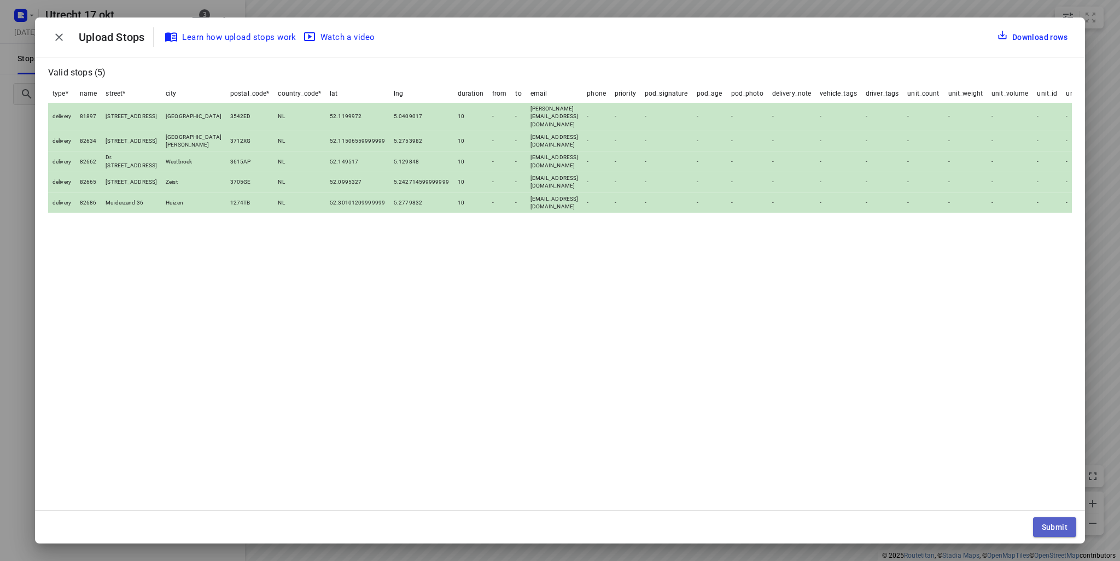
click at [1045, 526] on span "Submit" at bounding box center [1054, 527] width 26 height 9
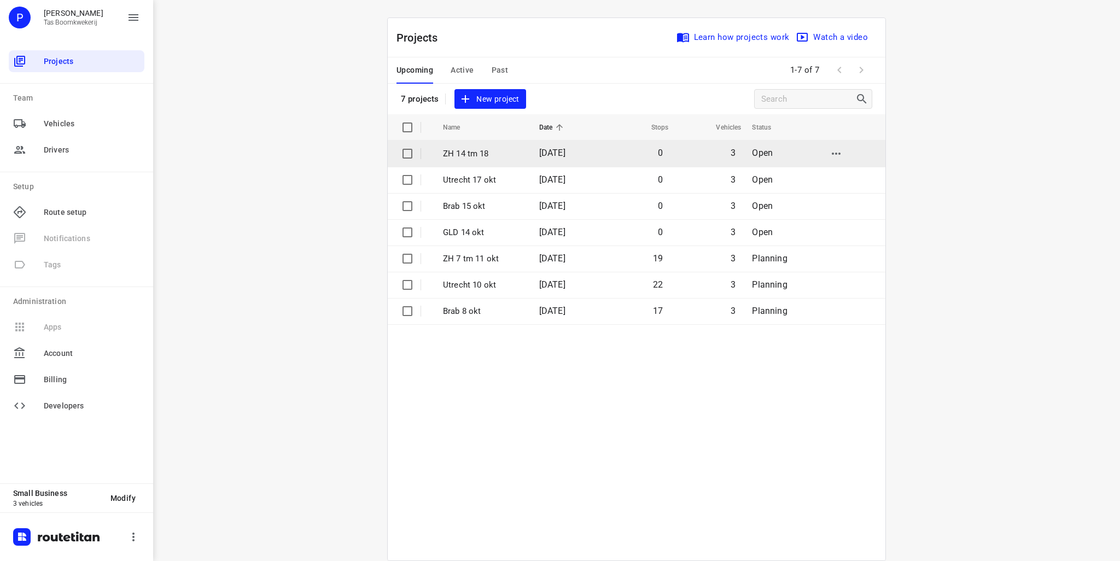
click at [482, 152] on p "ZH 14 tm 18" at bounding box center [483, 154] width 80 height 13
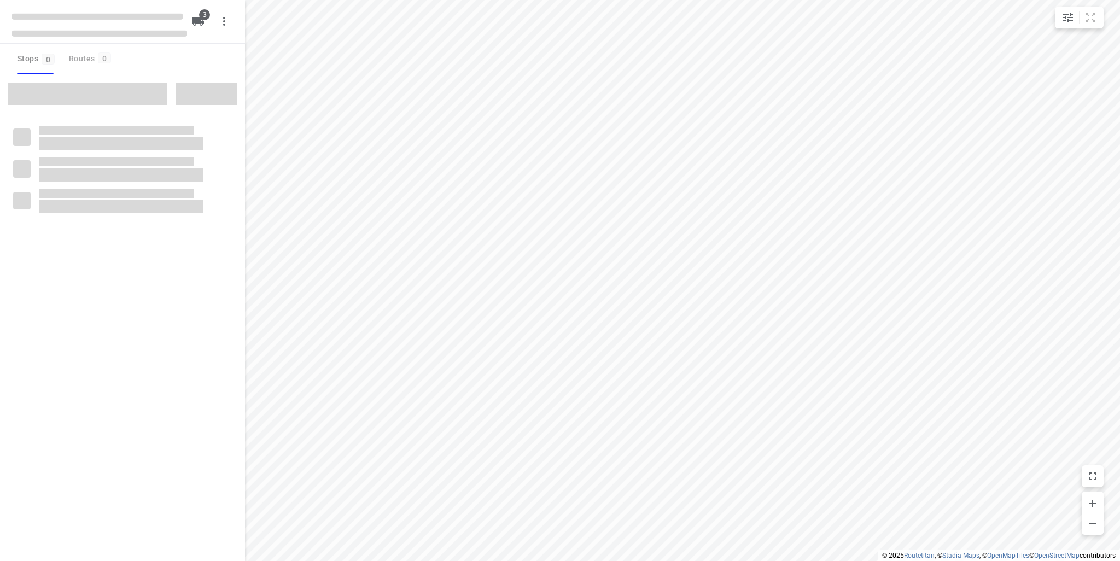
type input "distance"
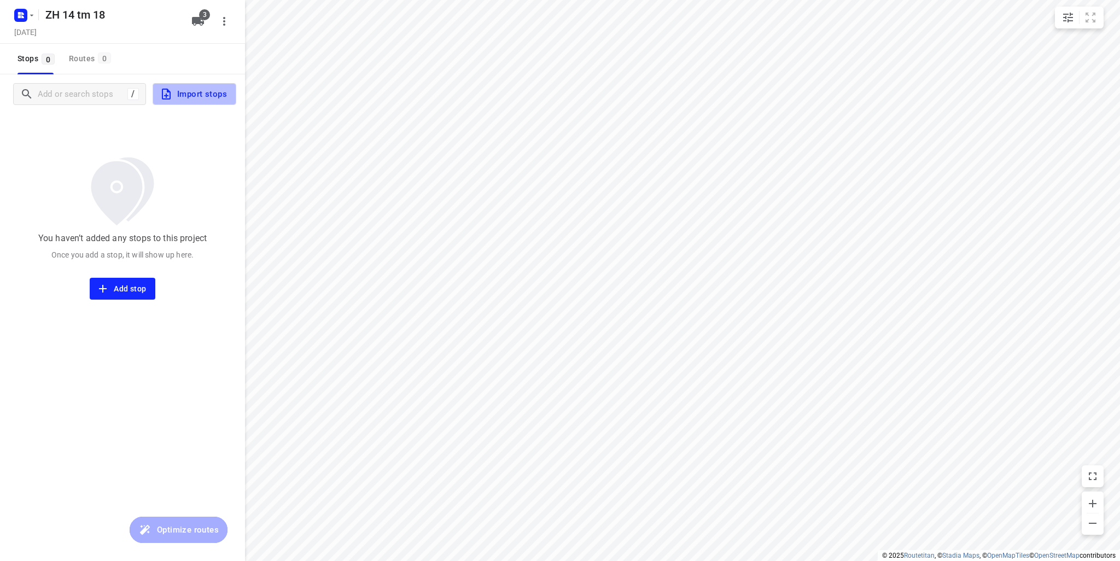
click at [185, 101] on span "Import stops" at bounding box center [193, 94] width 67 height 14
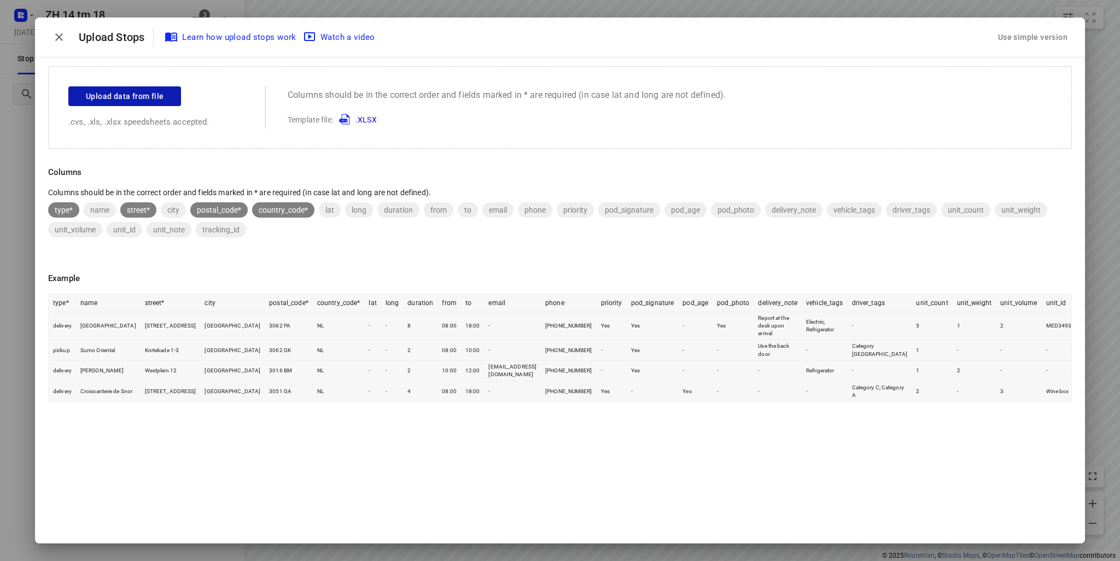
click at [138, 90] on span "Upload data from file" at bounding box center [125, 97] width 78 height 14
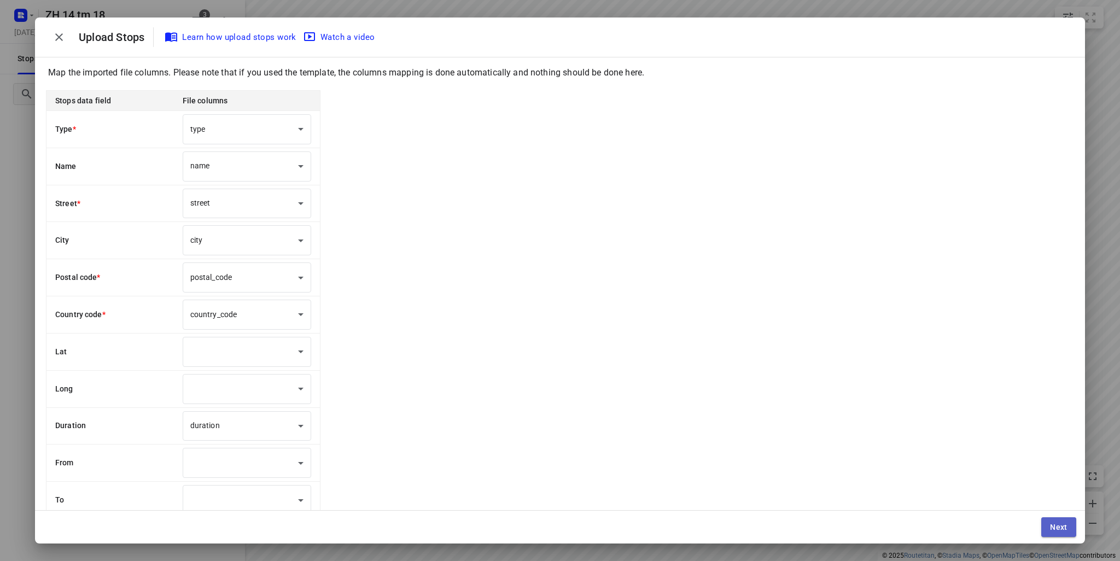
click at [1055, 534] on button "Next" at bounding box center [1058, 527] width 35 height 20
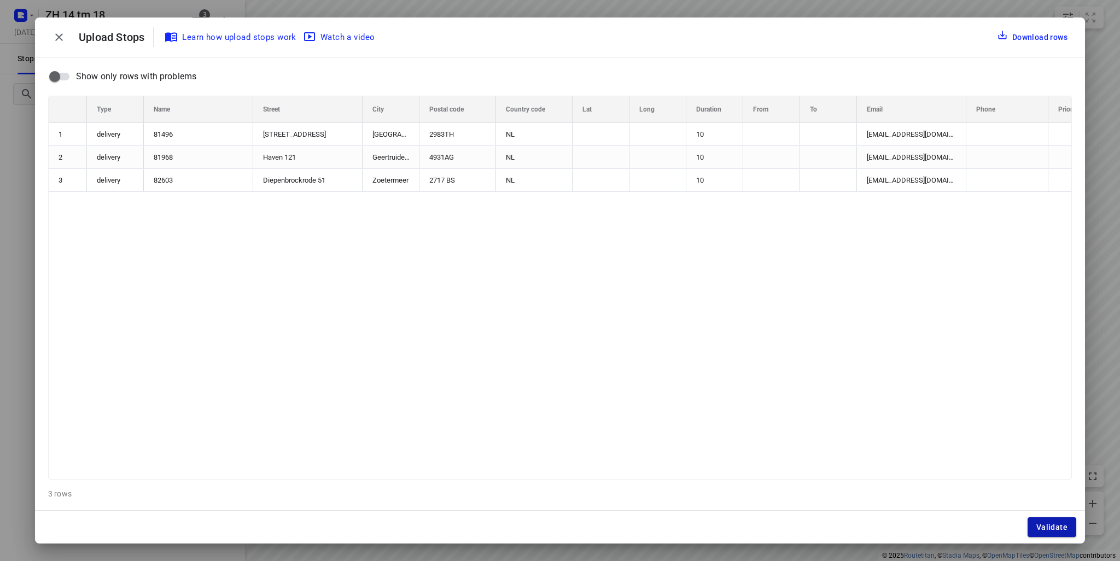
click at [1059, 524] on span "Validate" at bounding box center [1051, 527] width 31 height 9
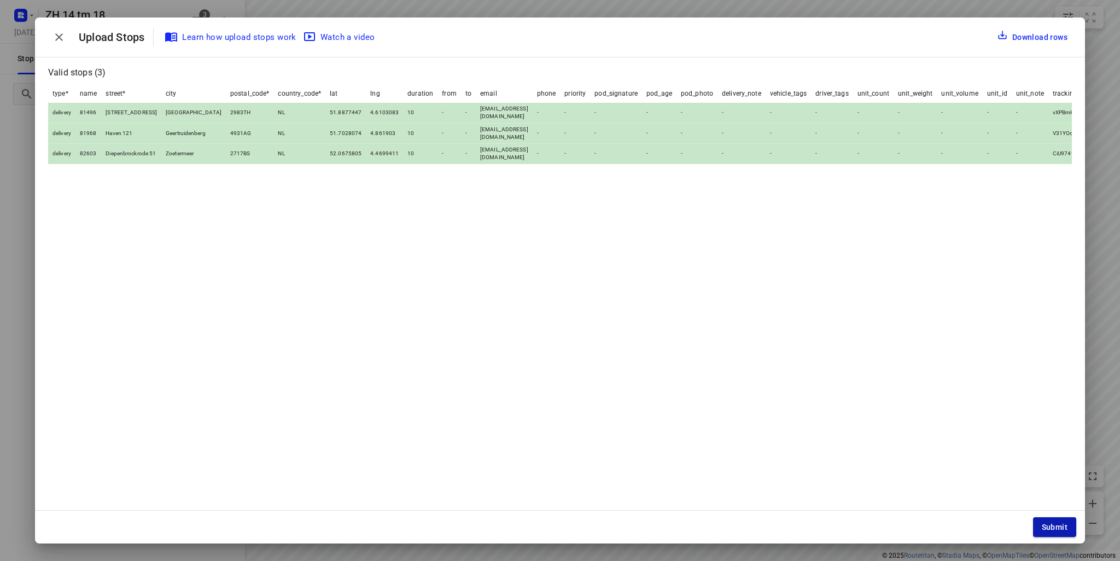
click at [1039, 526] on button "Submit" at bounding box center [1054, 527] width 43 height 20
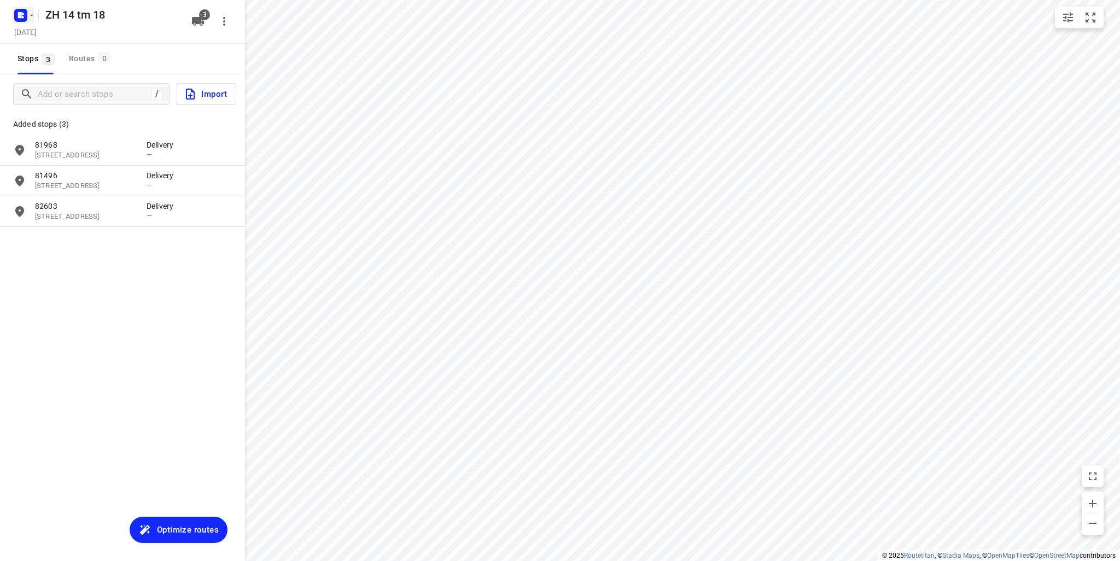
click at [25, 14] on rect "button" at bounding box center [20, 15] width 13 height 13
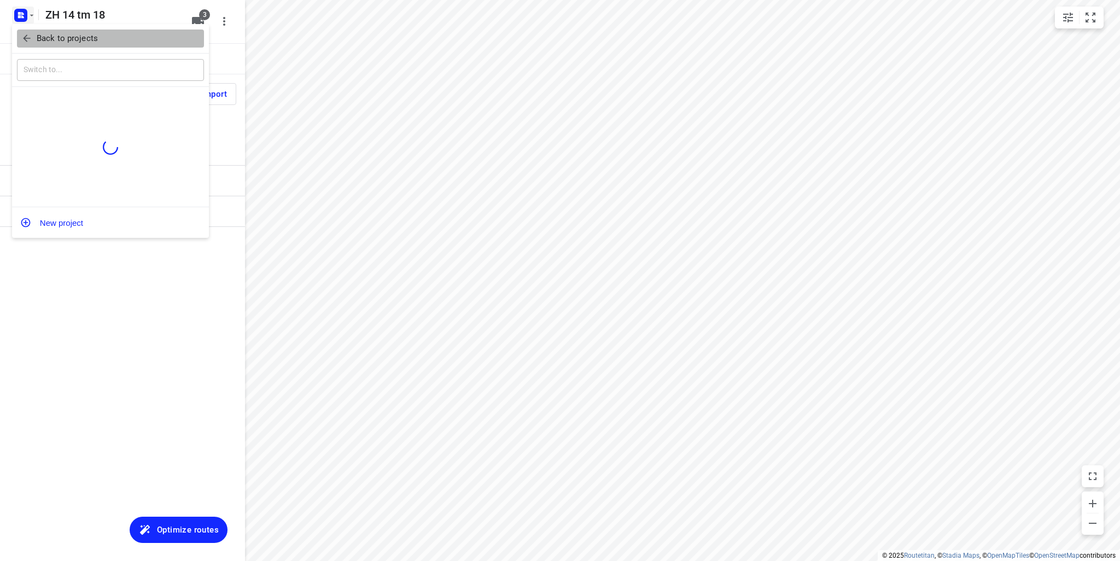
click at [46, 42] on p "Back to projects" at bounding box center [67, 38] width 61 height 13
